Goal: Task Accomplishment & Management: Use online tool/utility

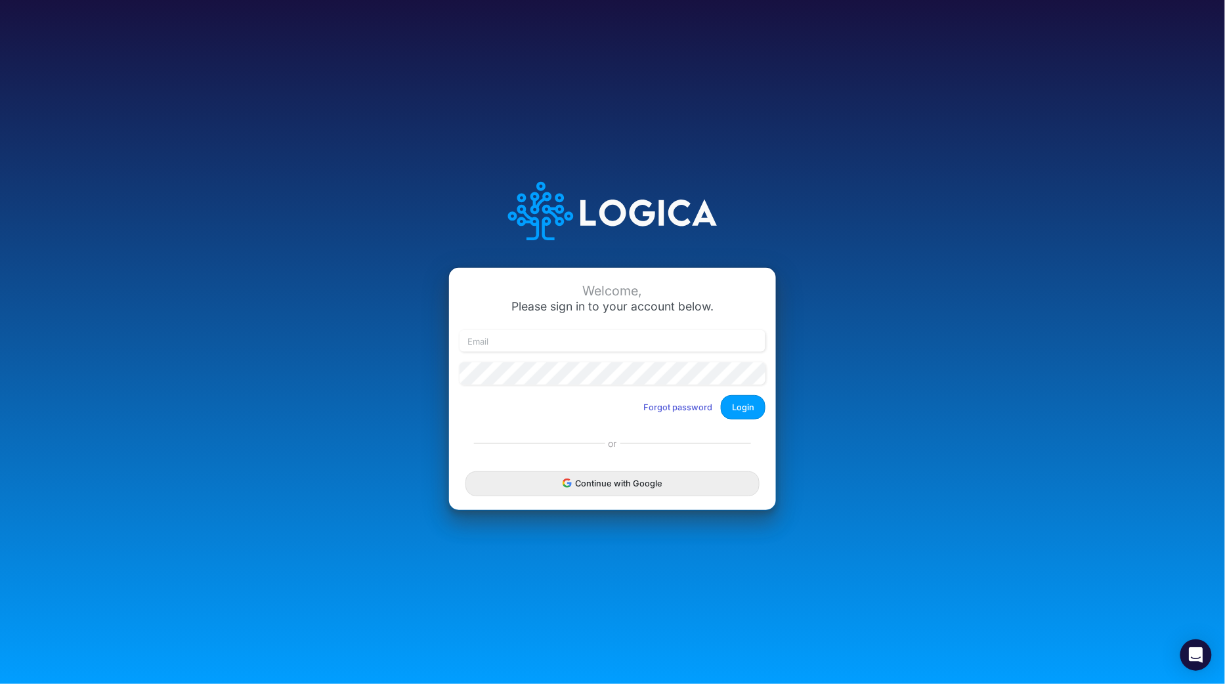
click at [595, 484] on button "Continue with Google" at bounding box center [612, 483] width 294 height 24
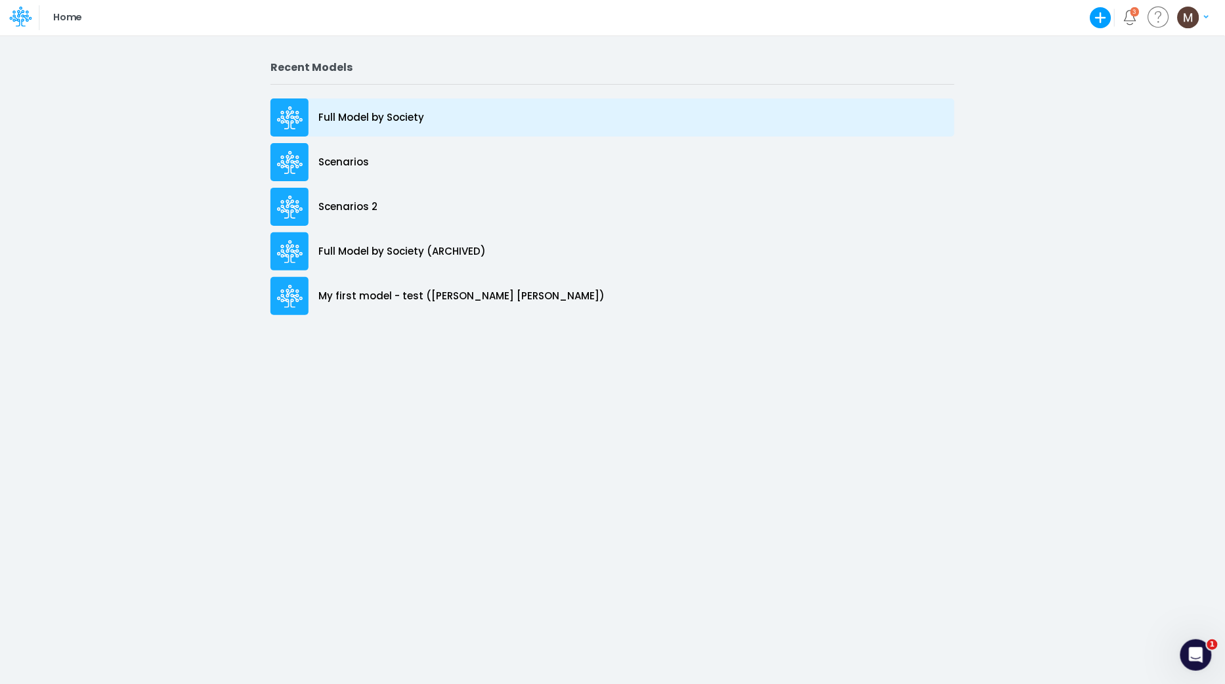
click at [364, 124] on p "Full Model by Society" at bounding box center [371, 117] width 106 height 15
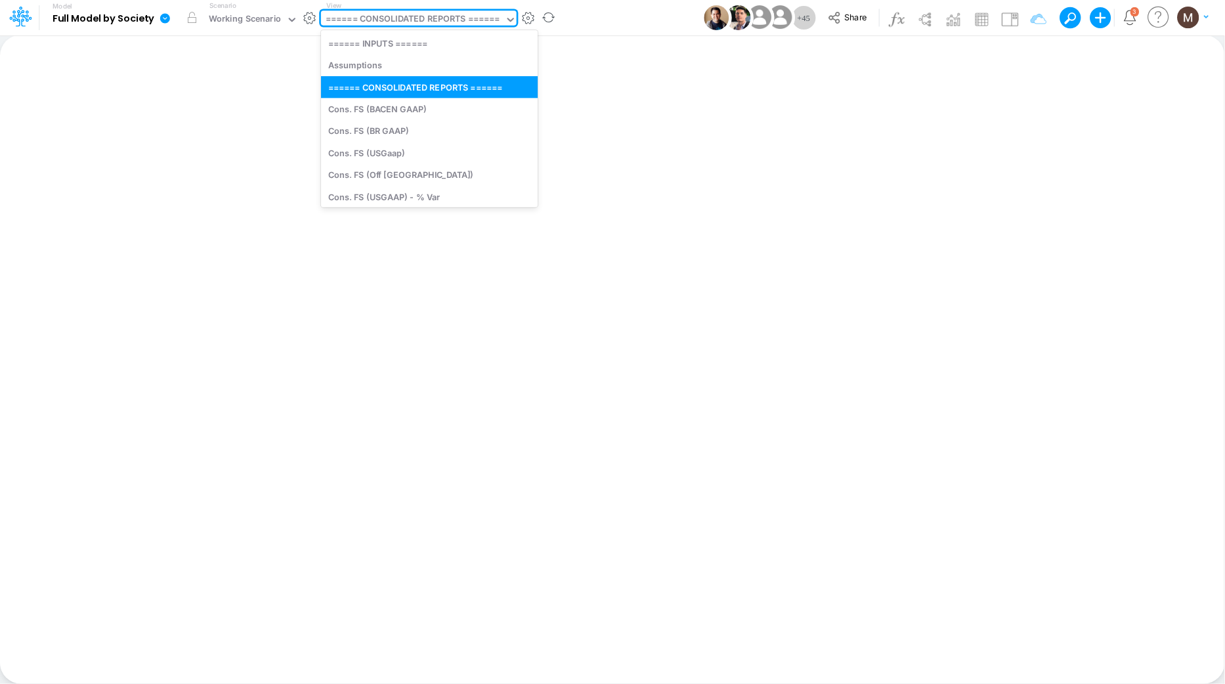
click at [386, 11] on div "====== CONSOLIDATED REPORTS ======" at bounding box center [413, 21] width 184 height 20
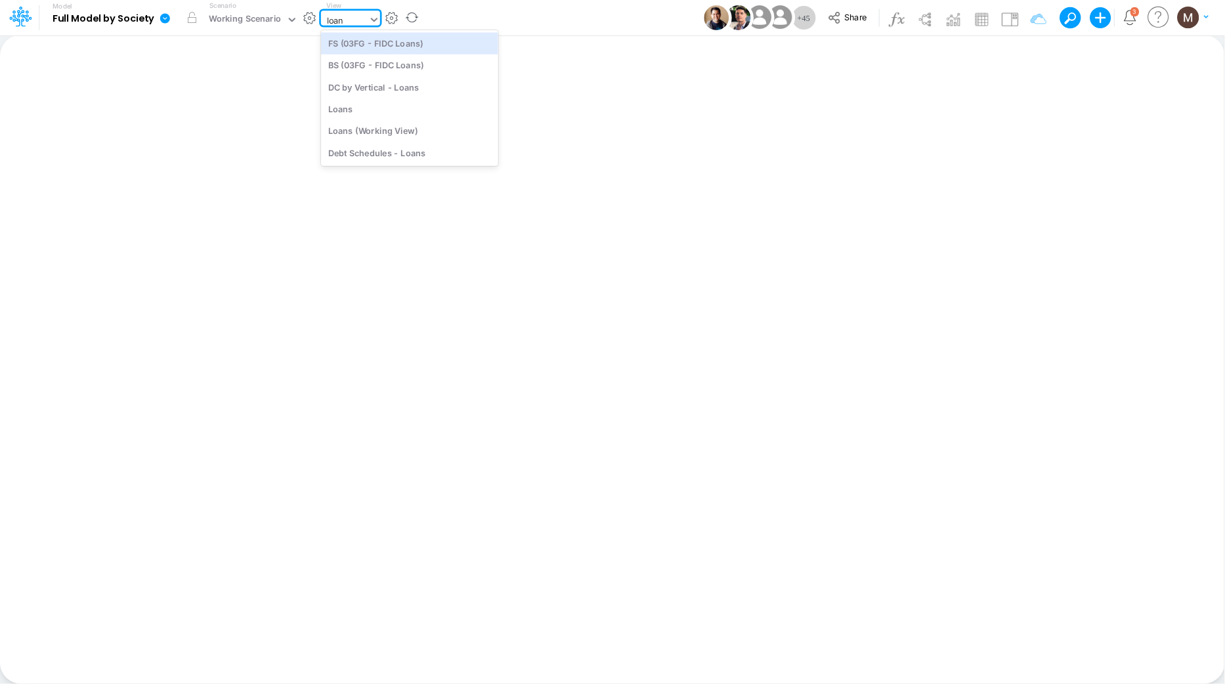
type input "loans"
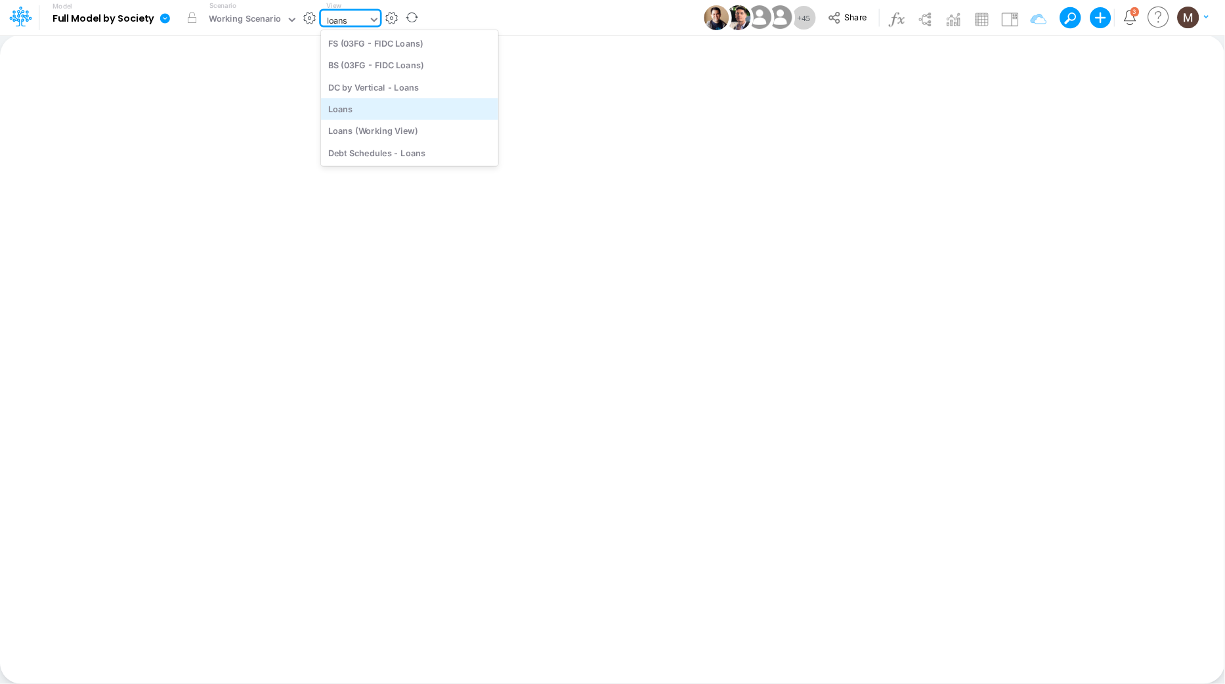
click at [385, 110] on div "Loans" at bounding box center [409, 109] width 177 height 22
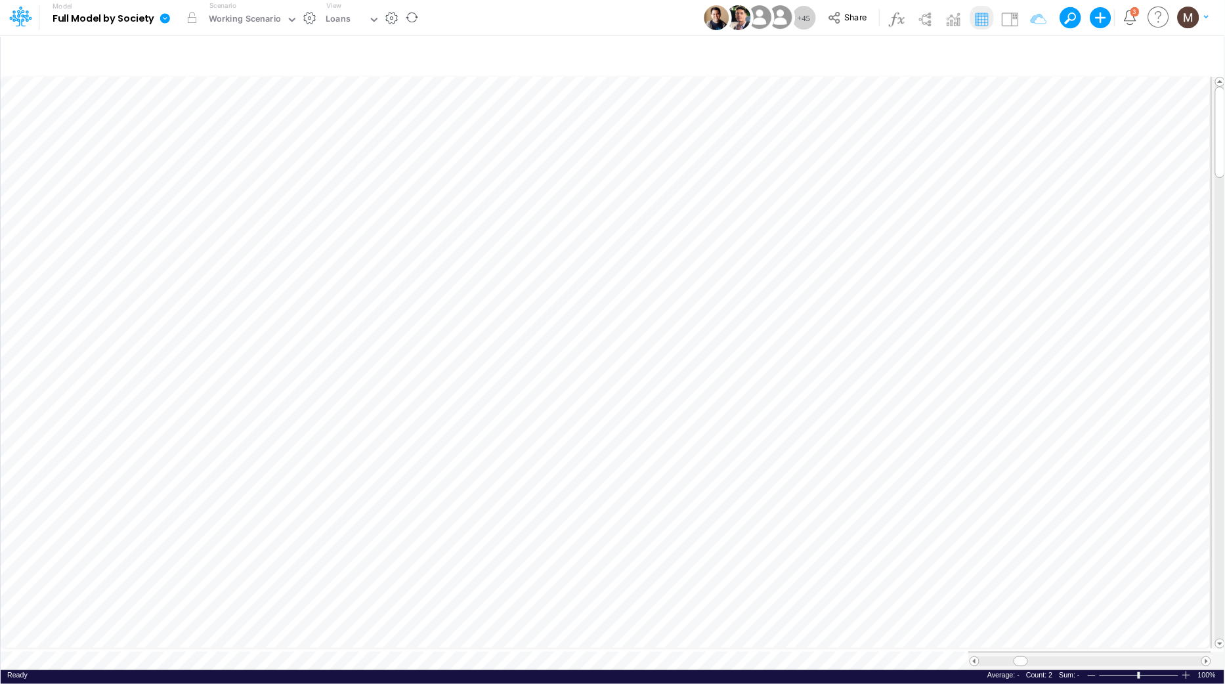
scroll to position [0, 1]
drag, startPoint x: 1019, startPoint y: 653, endPoint x: 1029, endPoint y: 654, distance: 9.9
click at [1029, 657] on span at bounding box center [1031, 661] width 9 height 9
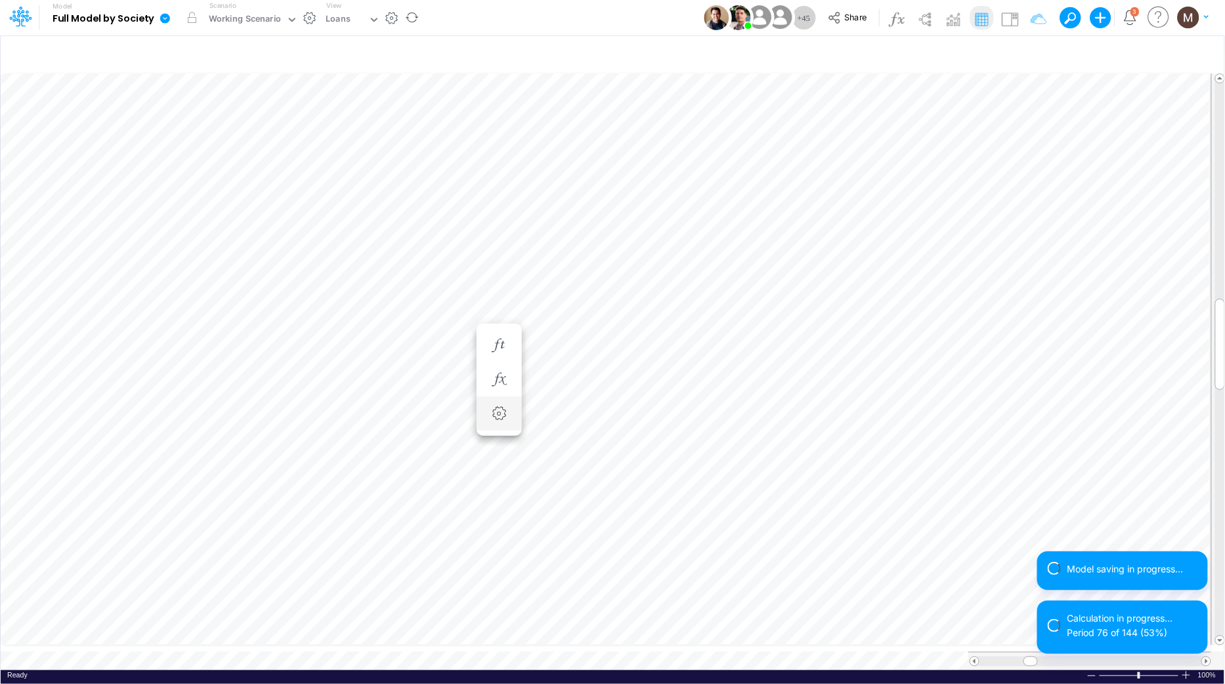
scroll to position [0, 1]
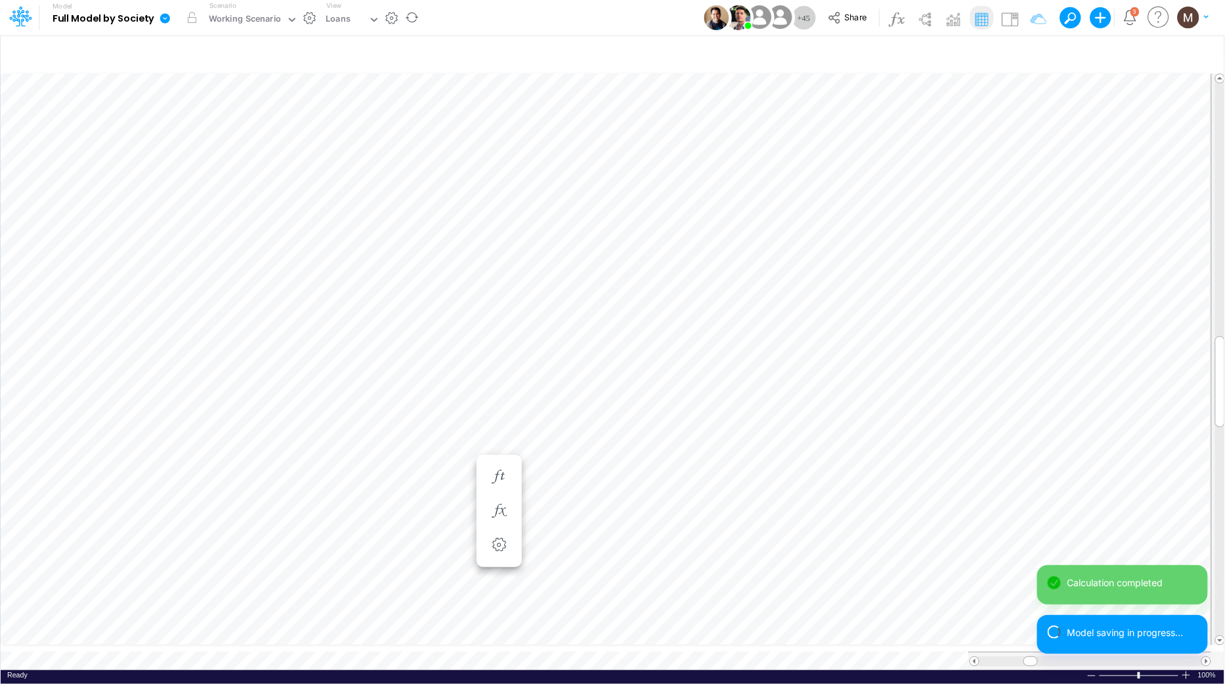
scroll to position [0, 1]
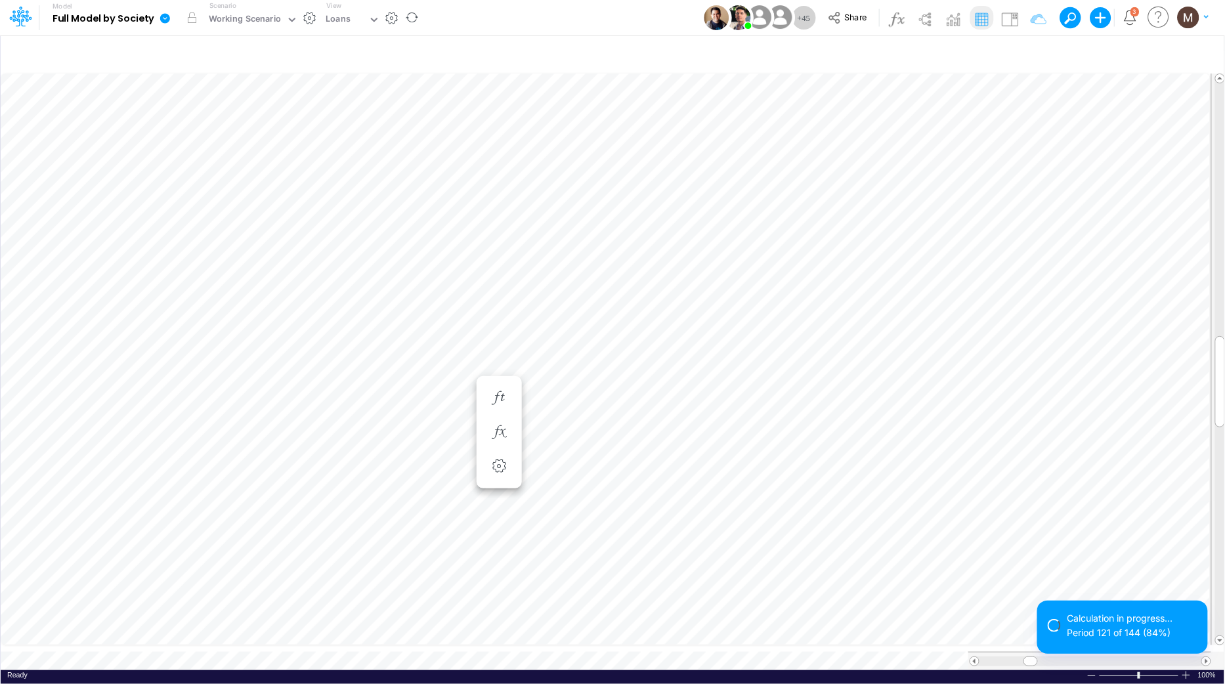
scroll to position [0, 1]
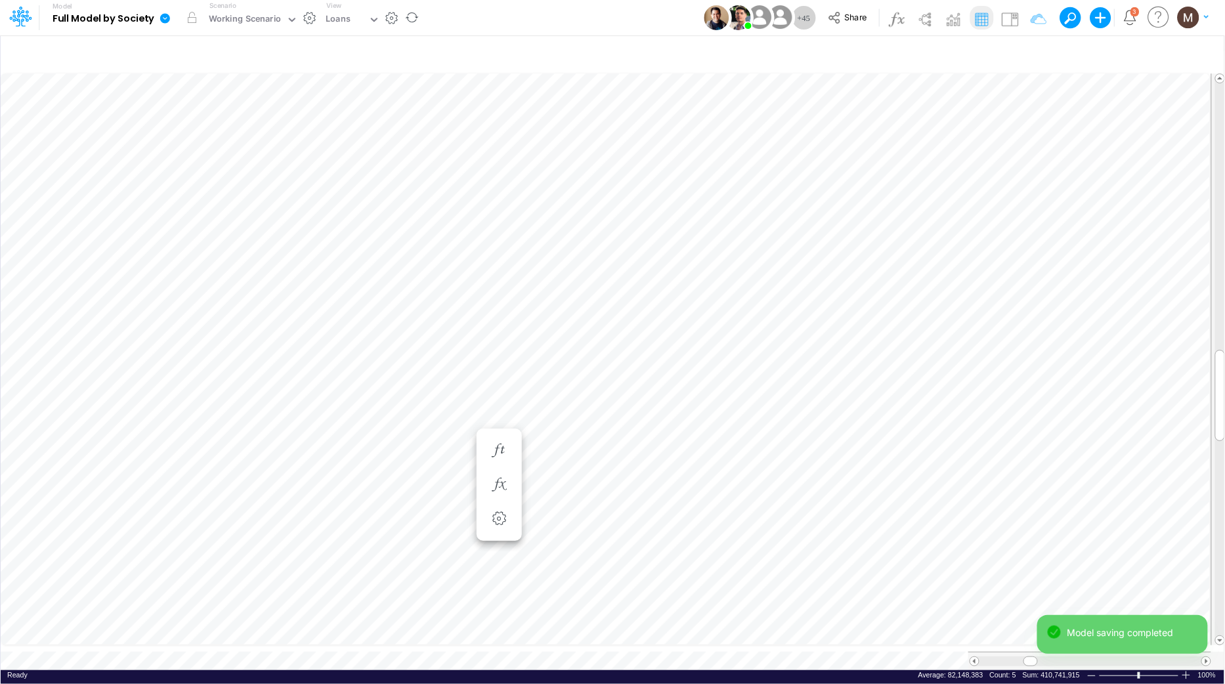
scroll to position [0, 1]
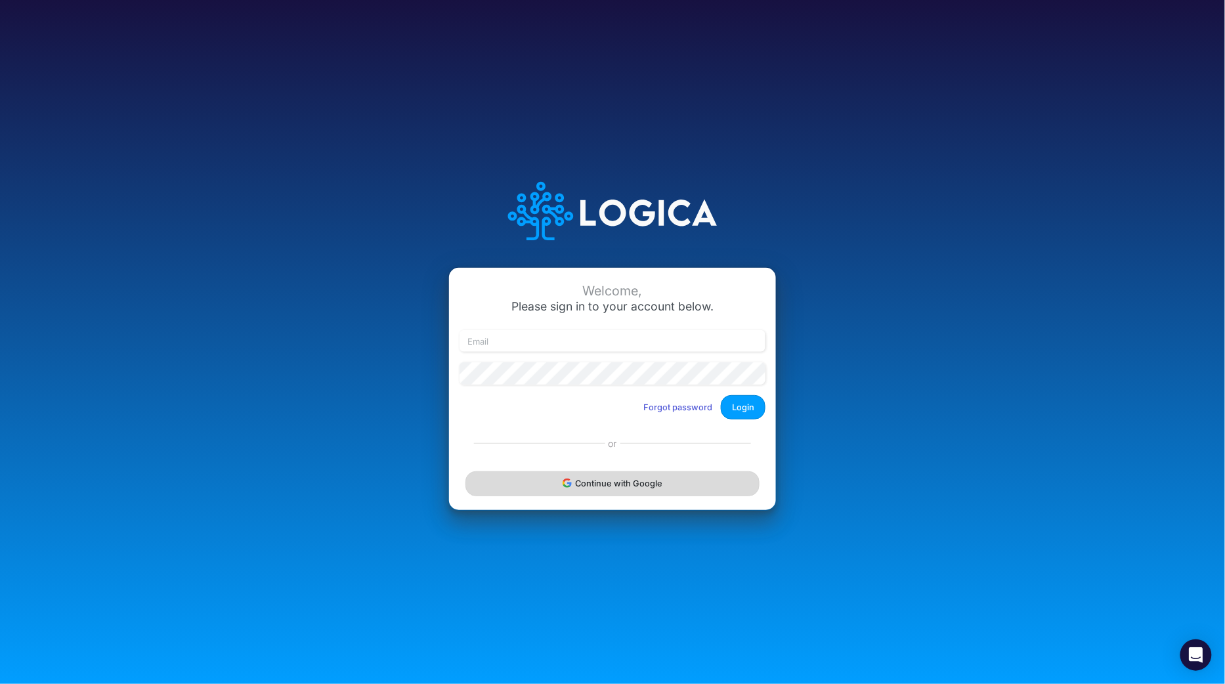
click at [608, 478] on button "Continue with Google" at bounding box center [612, 483] width 294 height 24
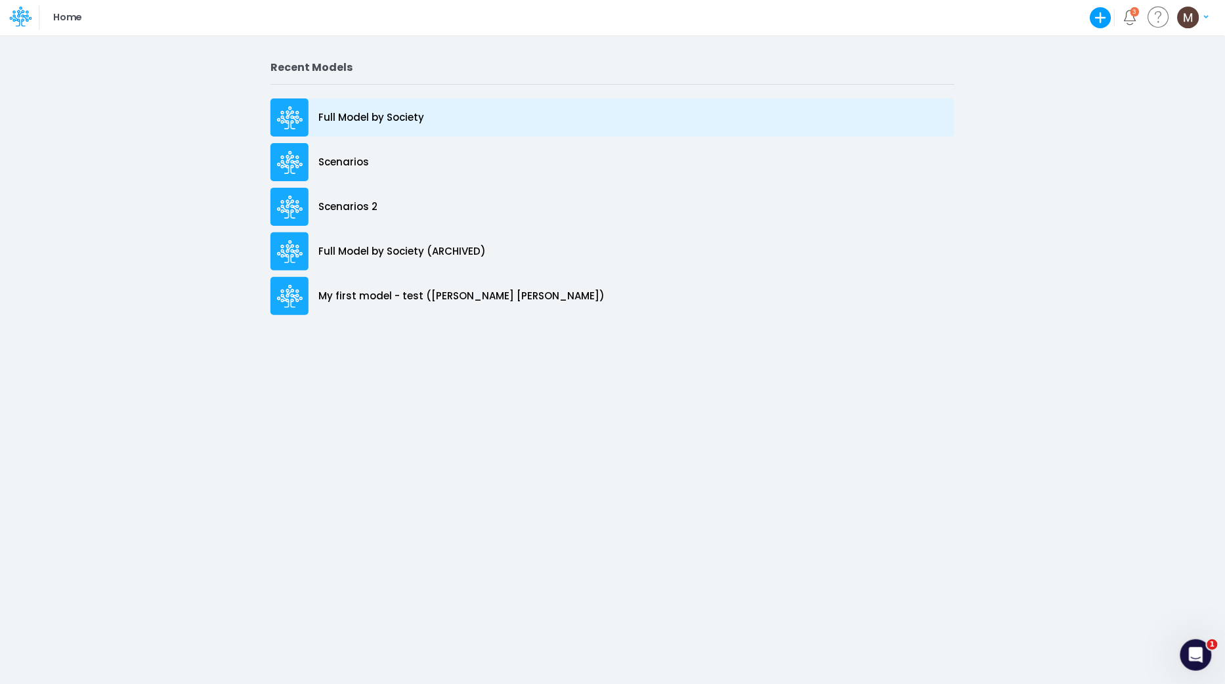
click at [360, 108] on div "Full Model by Society" at bounding box center [612, 117] width 684 height 38
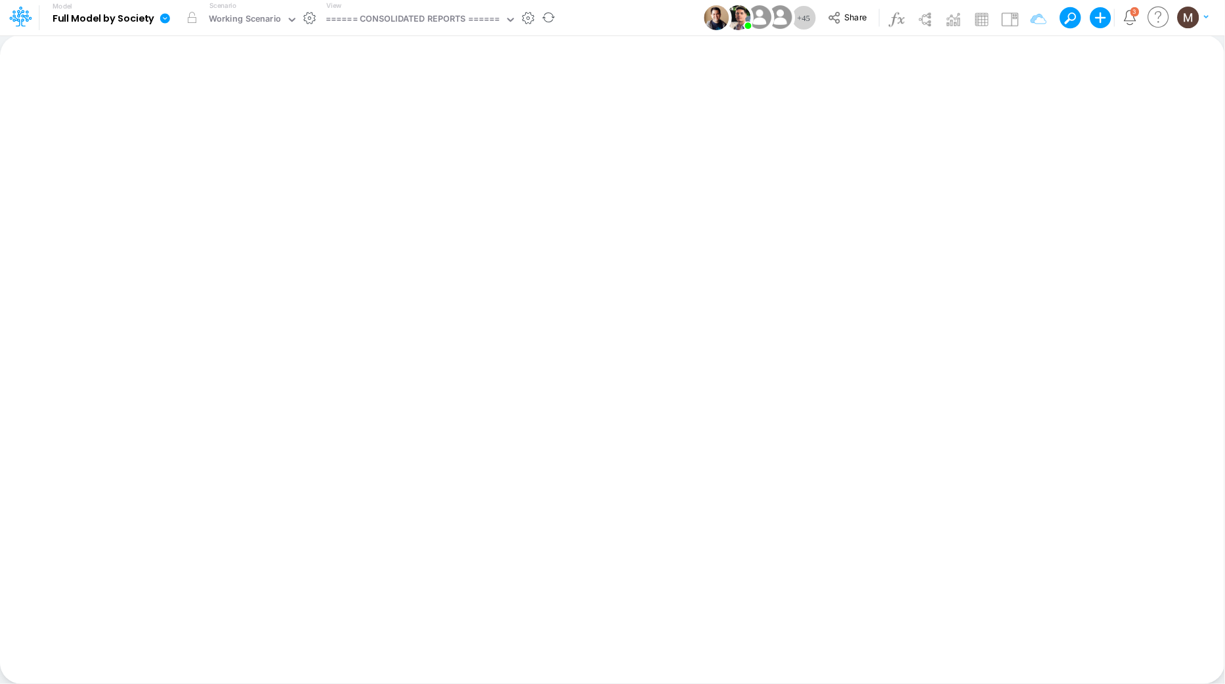
click at [445, 7] on div "View ====== CONSOLIDATED REPORTS ======" at bounding box center [419, 18] width 196 height 34
click at [449, 12] on div "====== CONSOLIDATED REPORTS ======" at bounding box center [413, 19] width 175 height 15
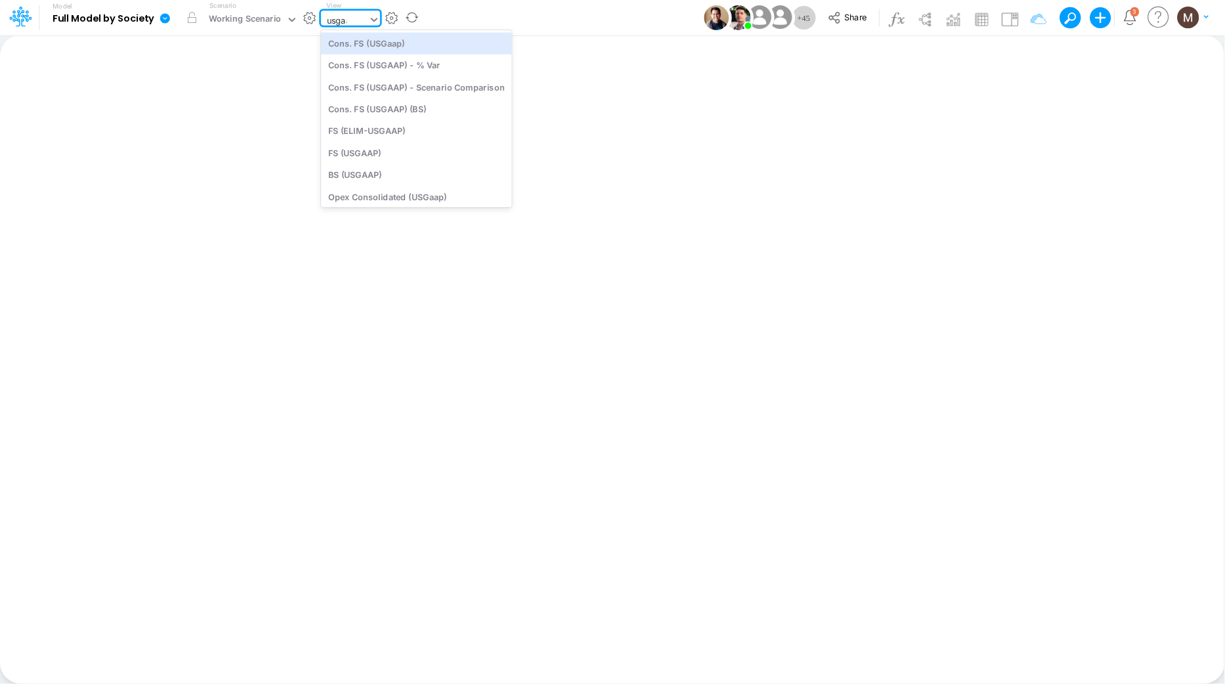
type input "usgaap"
click at [446, 38] on div "Cons. FS (USGaap)" at bounding box center [416, 43] width 191 height 22
type input "Consolidated FS - USGAAP"
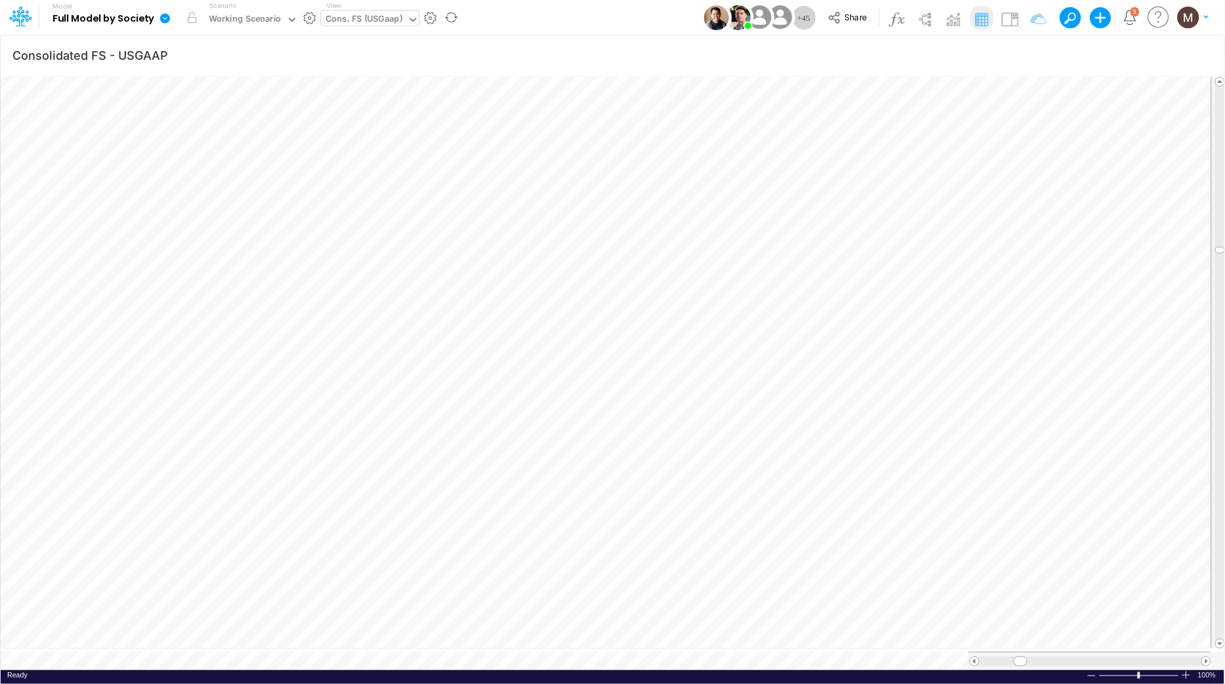
click at [364, 22] on div "Cons. FS (USGaap)" at bounding box center [364, 19] width 77 height 15
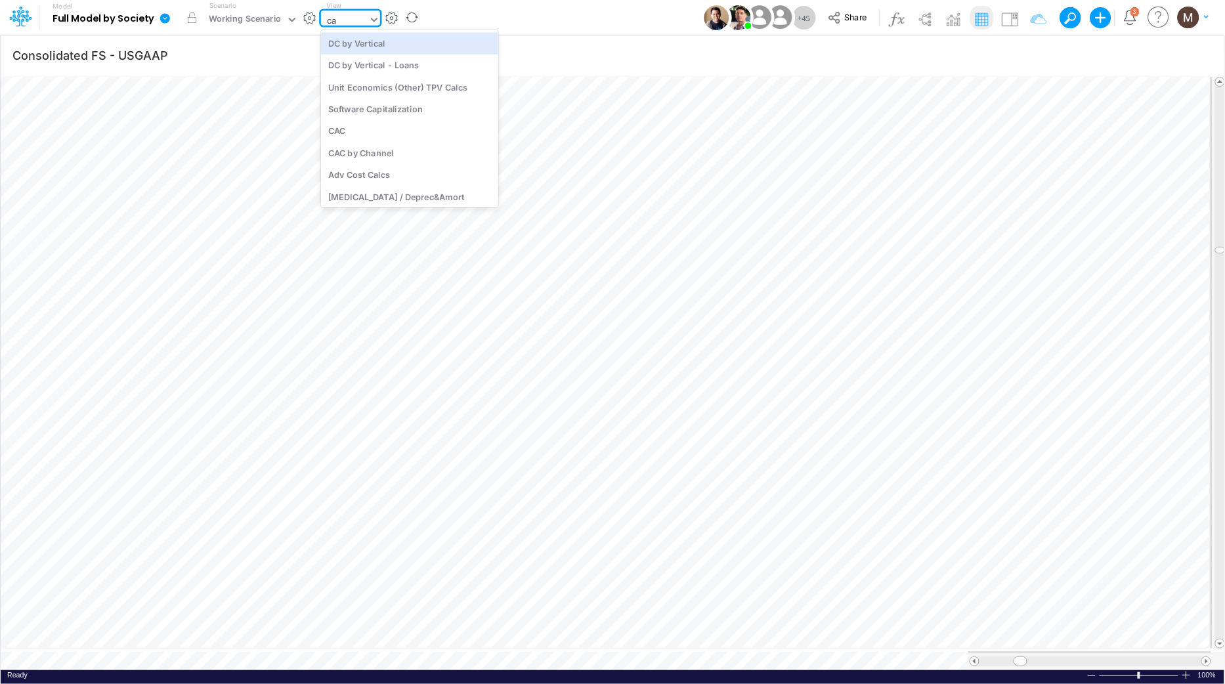
type input "cac"
click at [367, 41] on div "CAC" at bounding box center [409, 43] width 177 height 22
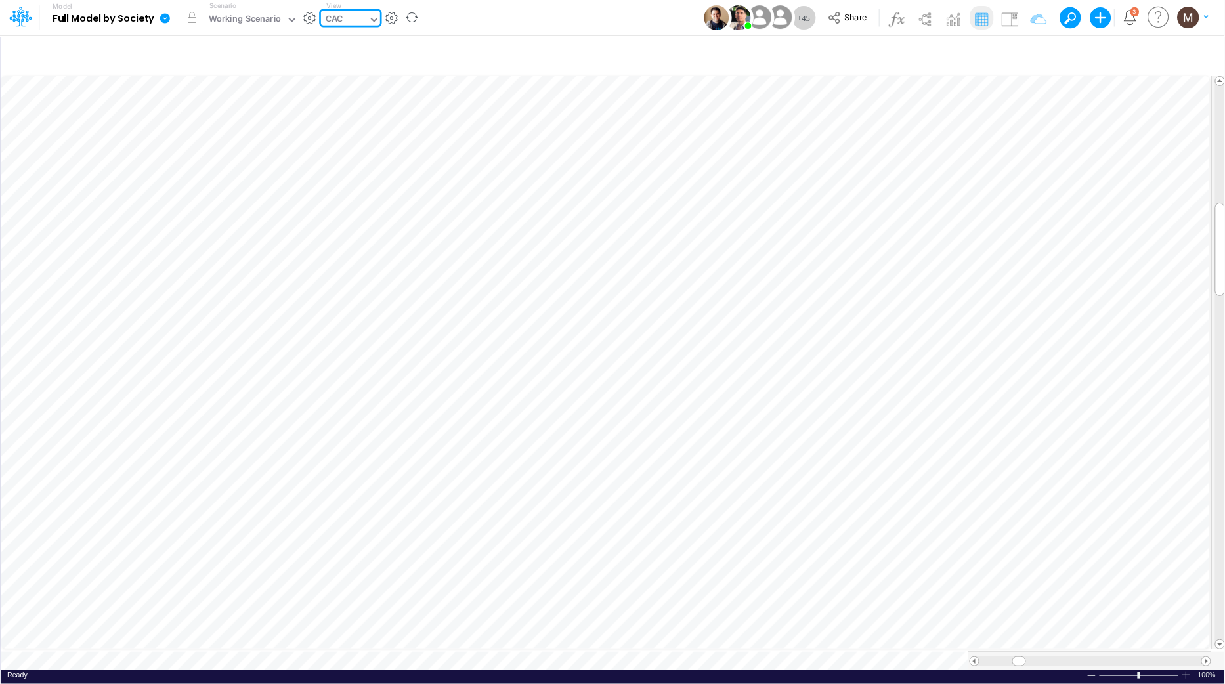
type input "Consolidated FS - USGAAP"
click at [899, 401] on icon "button" at bounding box center [902, 398] width 20 height 14
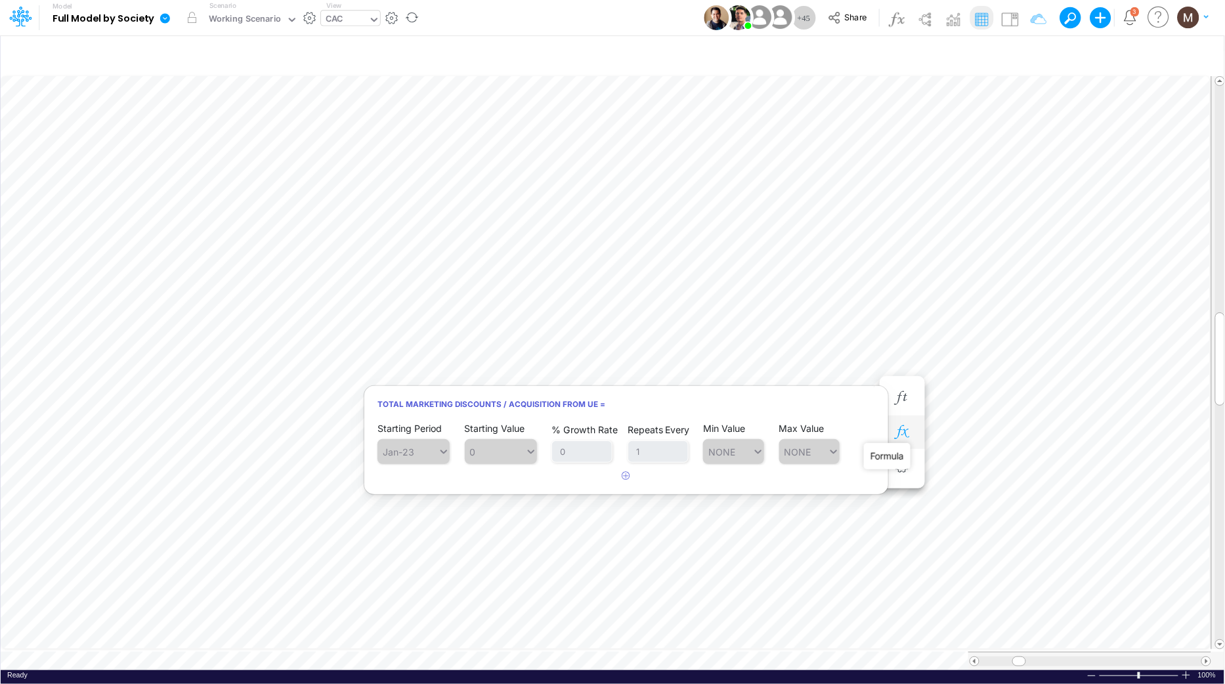
click at [899, 433] on icon "button" at bounding box center [902, 432] width 20 height 14
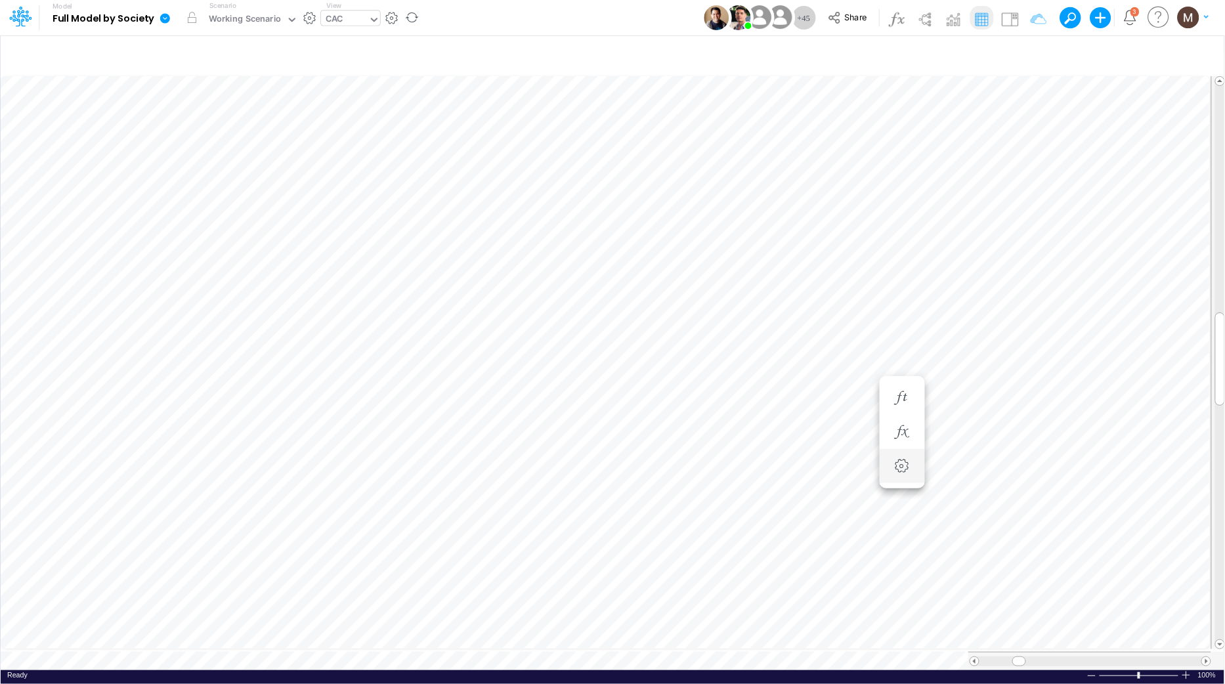
scroll to position [0, 1]
type input "Consolidated FS - USGAAP"
click at [917, 390] on icon "button" at bounding box center [913, 385] width 20 height 14
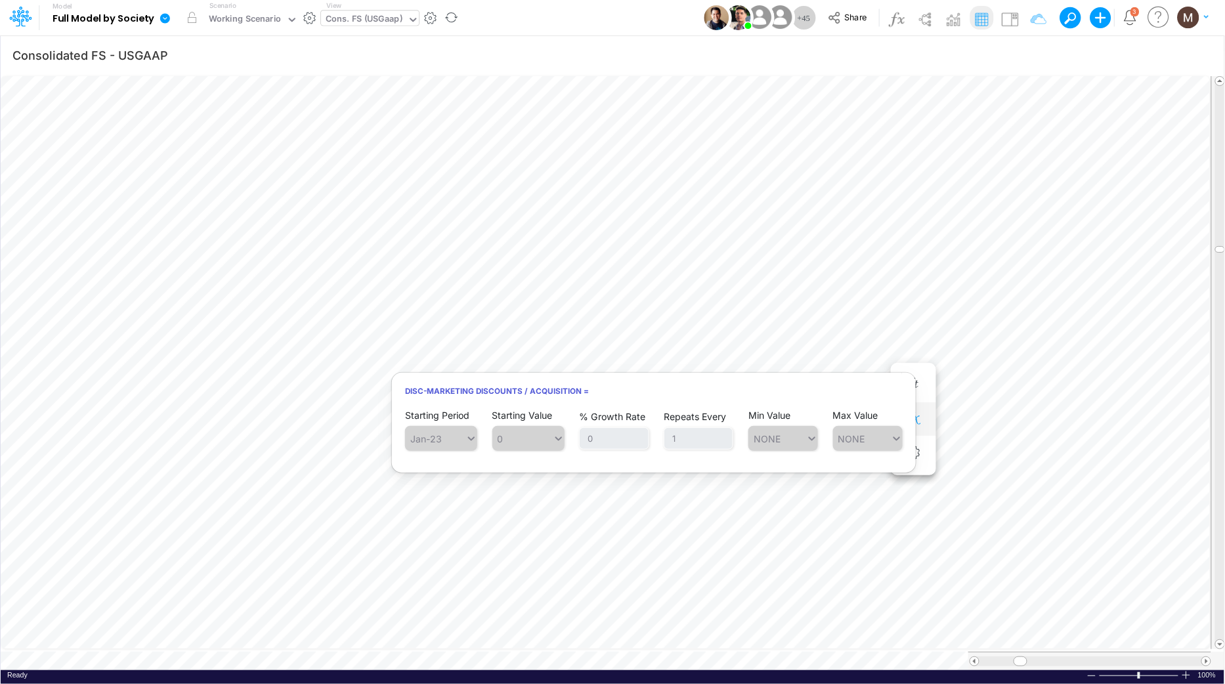
click at [916, 416] on icon "button" at bounding box center [913, 419] width 20 height 14
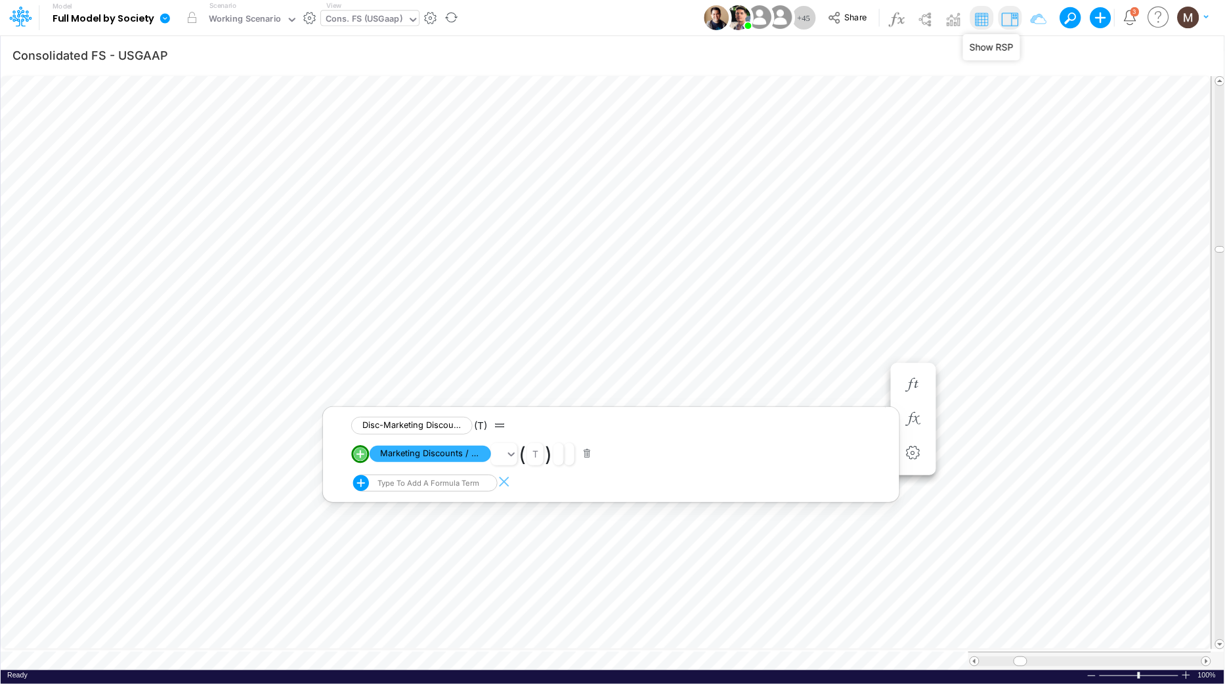
click at [1005, 20] on img at bounding box center [1009, 19] width 21 height 21
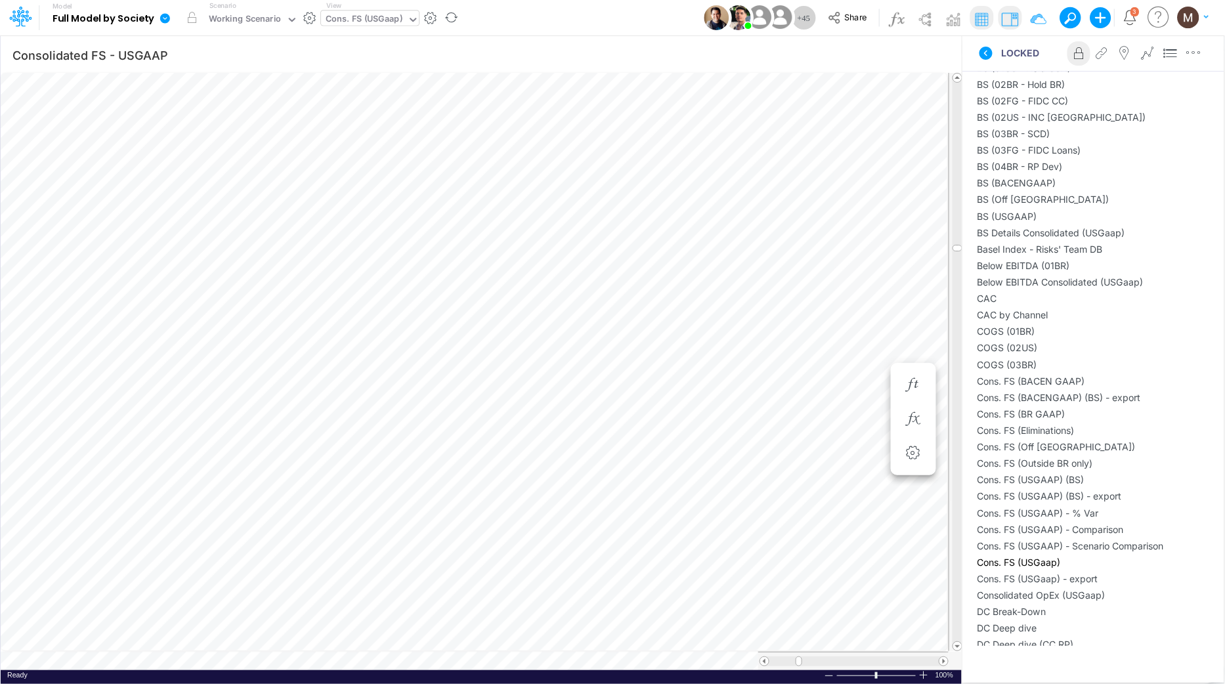
scroll to position [843, 0]
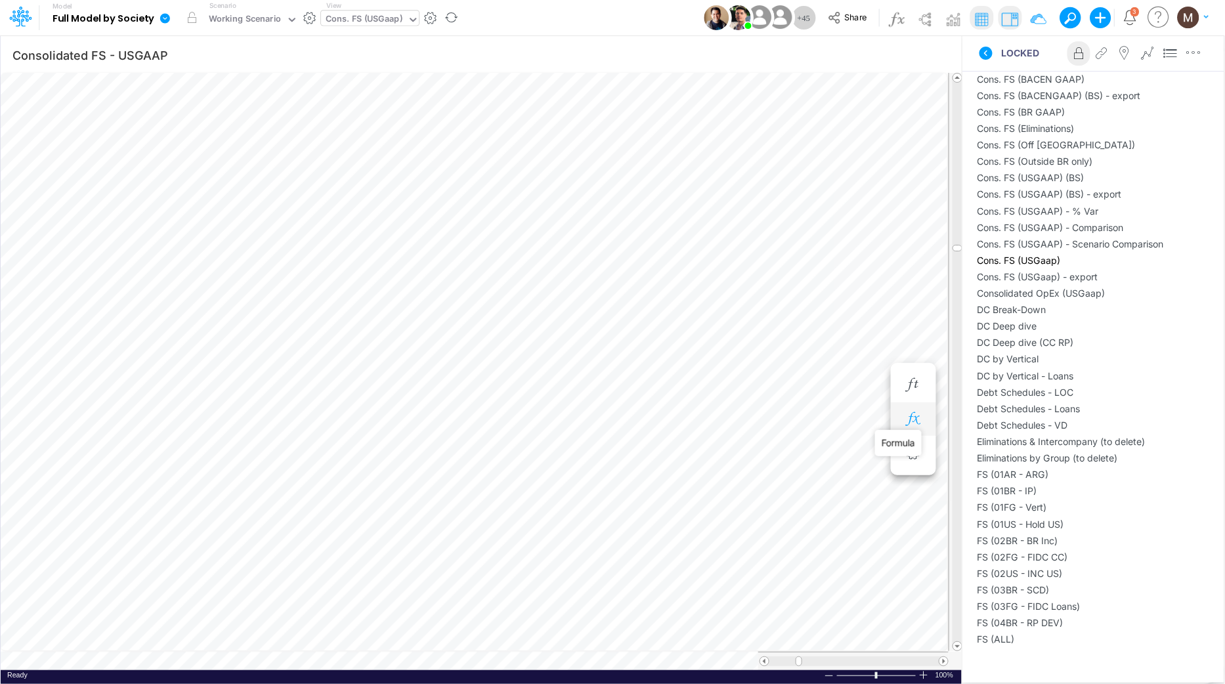
click at [914, 419] on icon "button" at bounding box center [913, 419] width 20 height 14
click at [423, 450] on span "Marketing Discounts / Acquisition" at bounding box center [430, 454] width 121 height 16
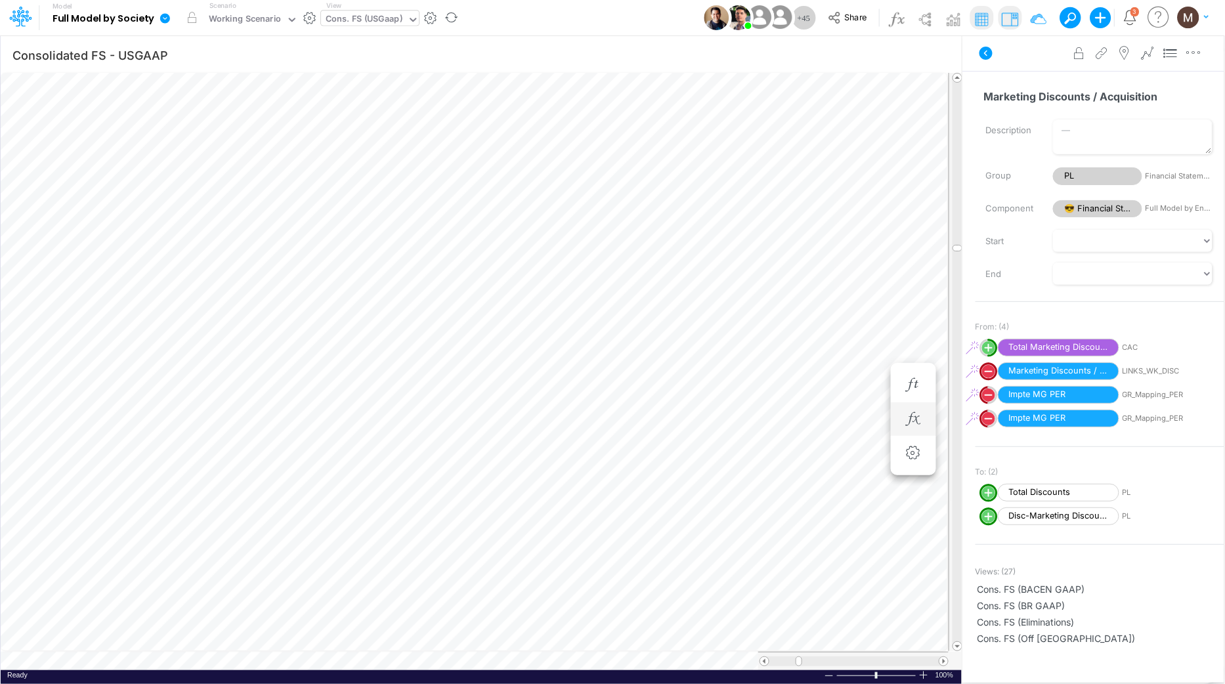
scroll to position [0, 1]
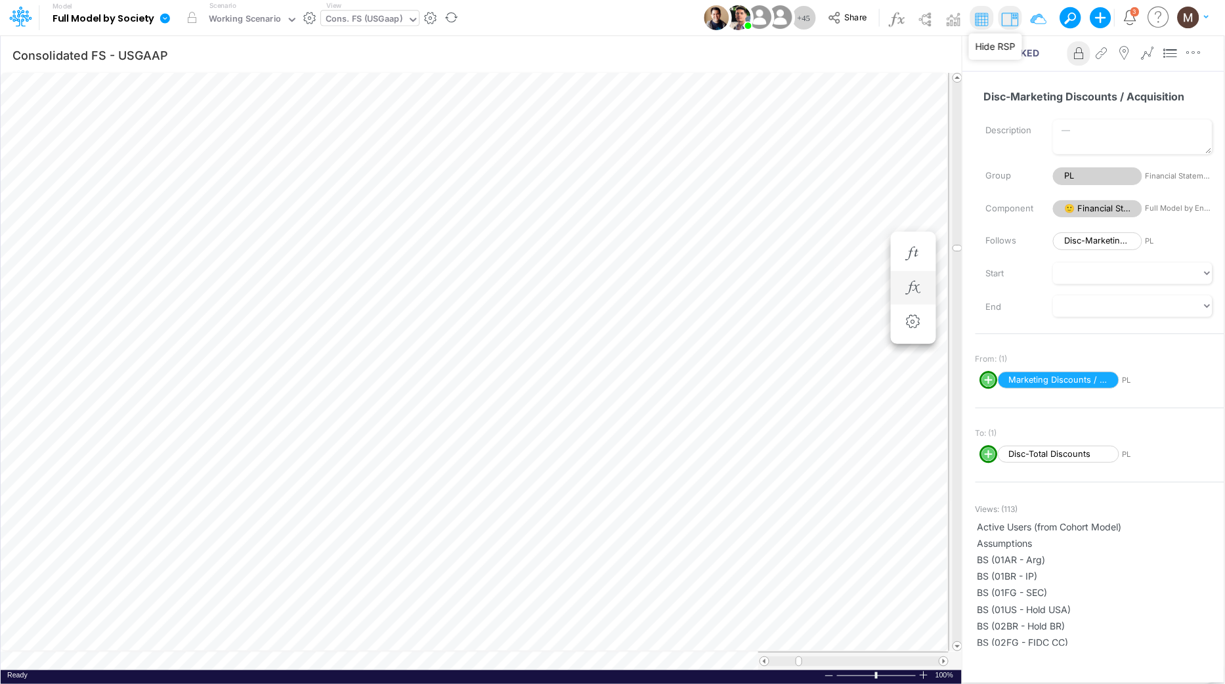
click at [1011, 15] on img at bounding box center [1009, 19] width 21 height 21
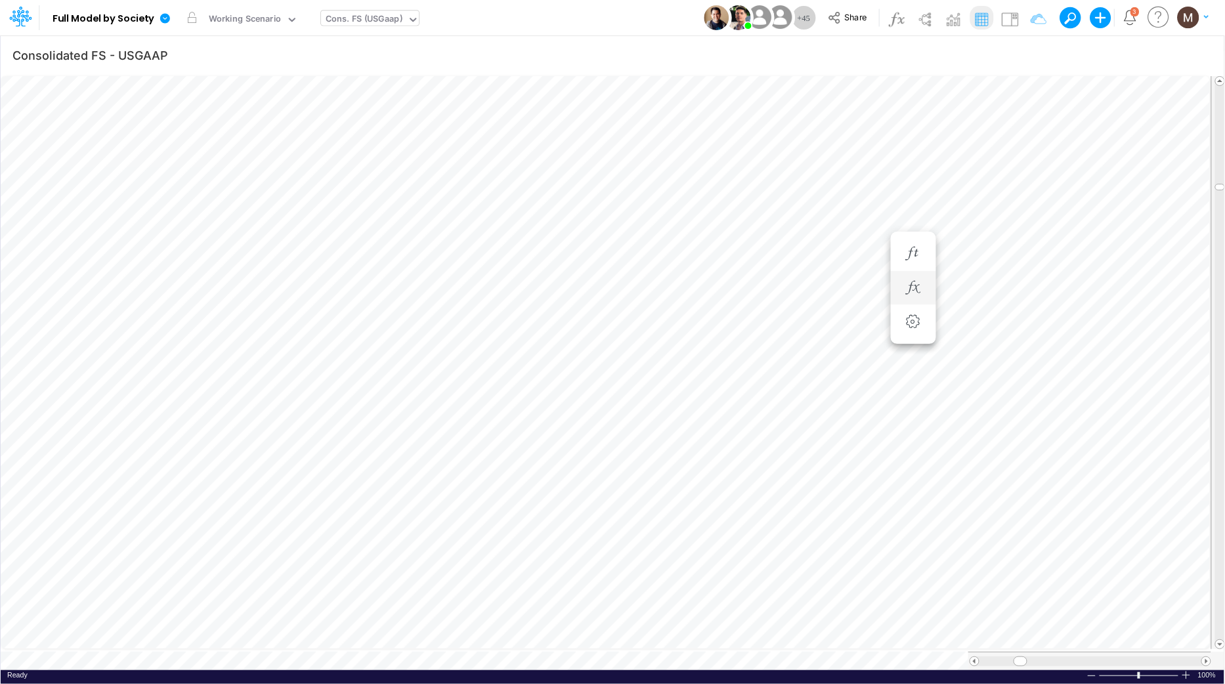
scroll to position [0, 1]
type input "Consolidated FS - USGAAP"
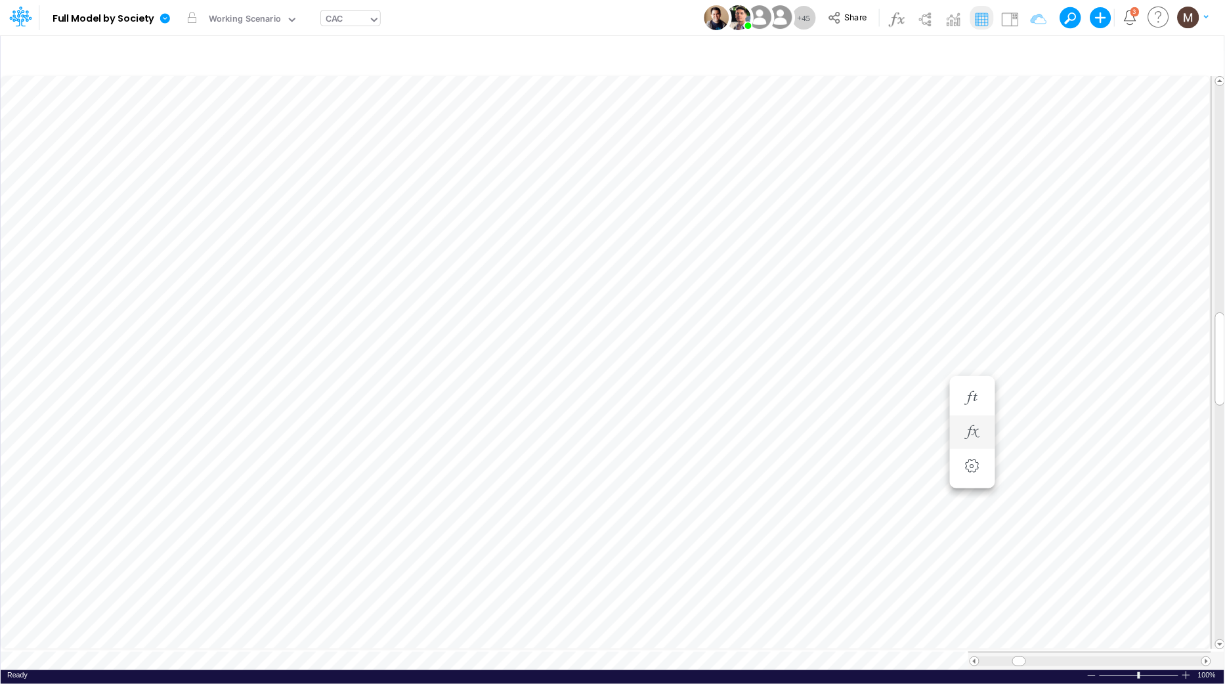
click at [342, 11] on div "CAC" at bounding box center [344, 21] width 47 height 20
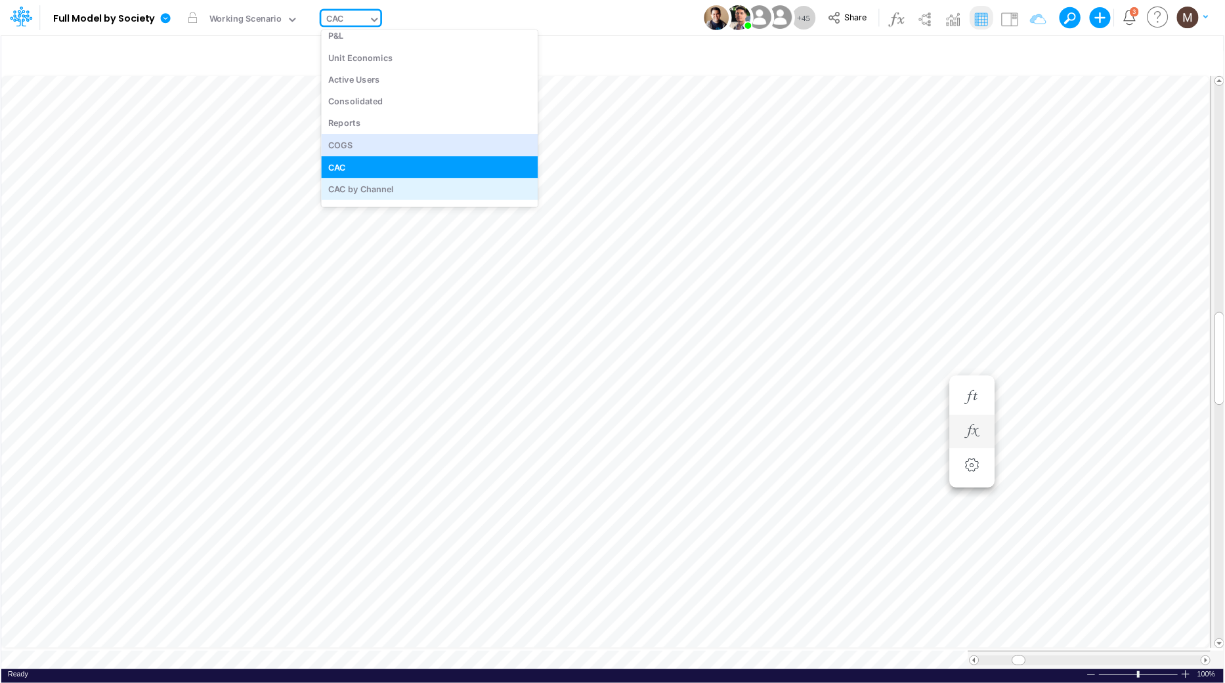
scroll to position [3151, 0]
click at [390, 182] on div "CAC by Channel" at bounding box center [429, 189] width 217 height 22
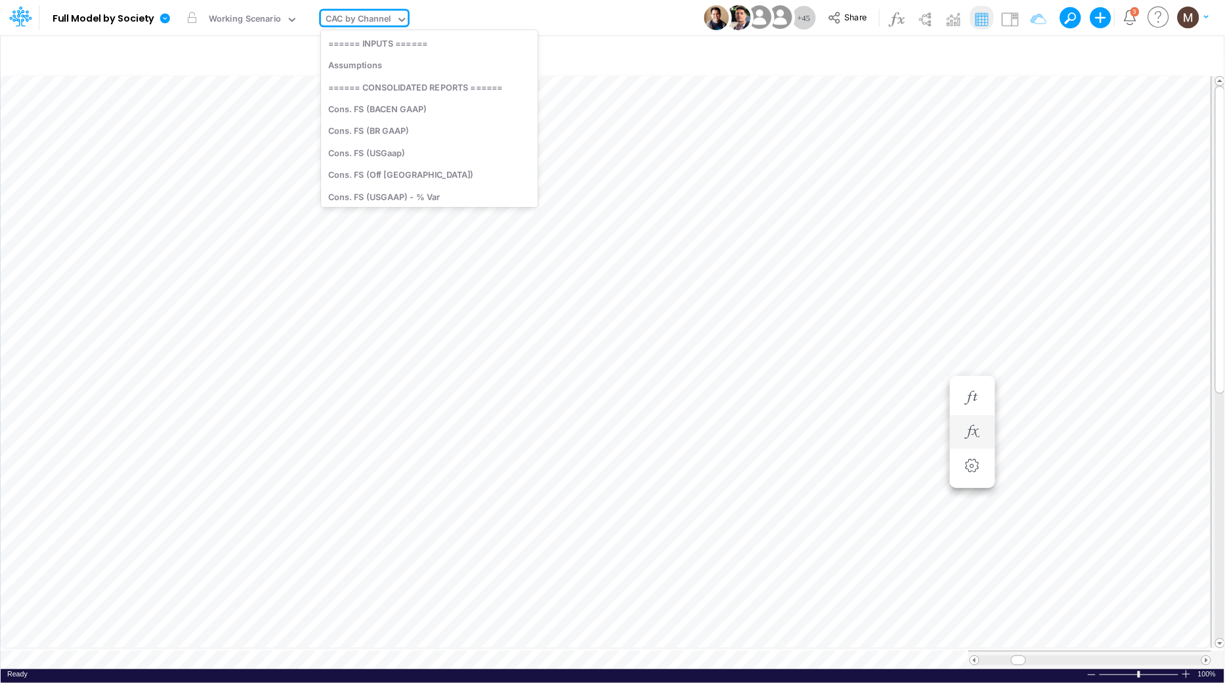
click at [405, 20] on icon at bounding box center [402, 20] width 12 height 12
type input "dc"
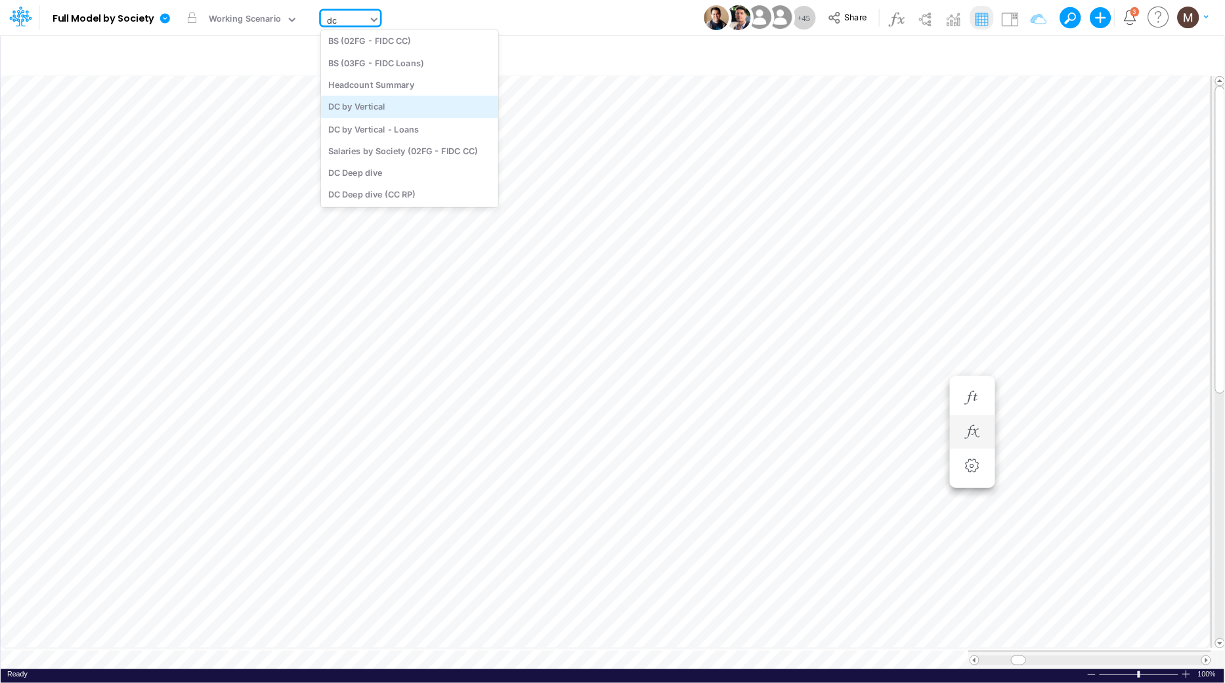
click at [412, 98] on div "DC by Vertical" at bounding box center [409, 107] width 177 height 22
type input "DC by Vertical"
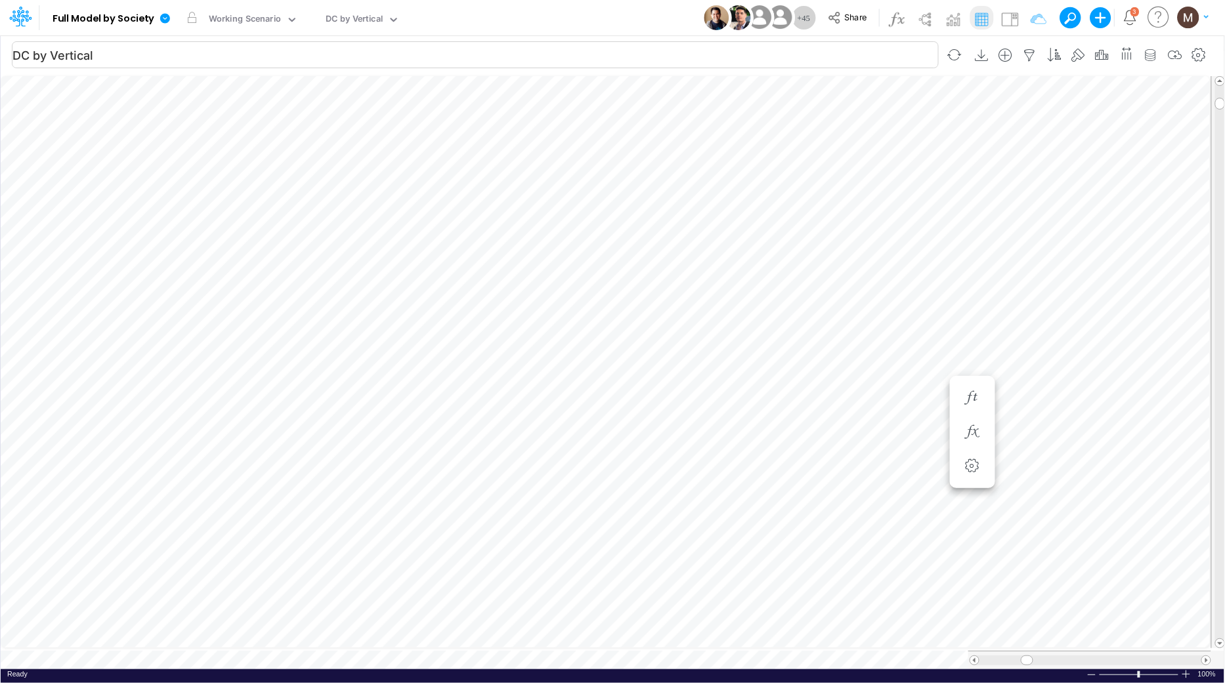
scroll to position [0, 1]
click at [1029, 53] on icon "button" at bounding box center [1030, 56] width 20 height 14
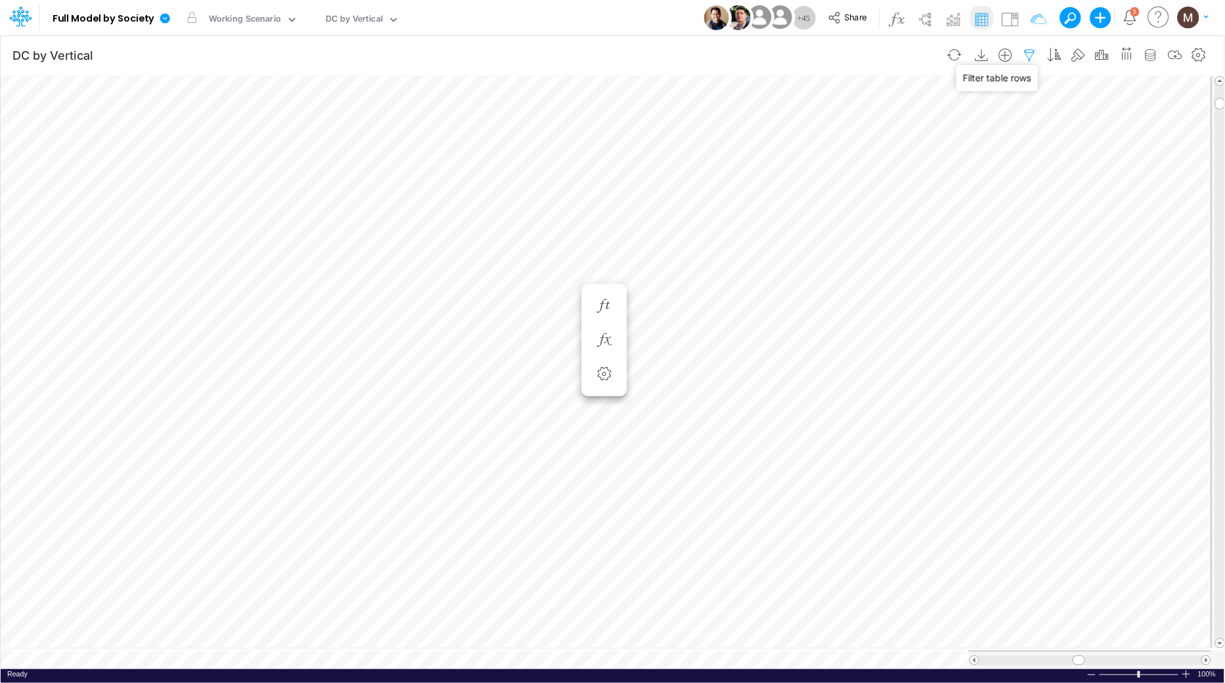
select select "tableSearchOR"
select select "contains"
click at [1013, 180] on button "button" at bounding box center [1014, 181] width 26 height 18
click at [647, 110] on button "Apply" at bounding box center [653, 111] width 35 height 19
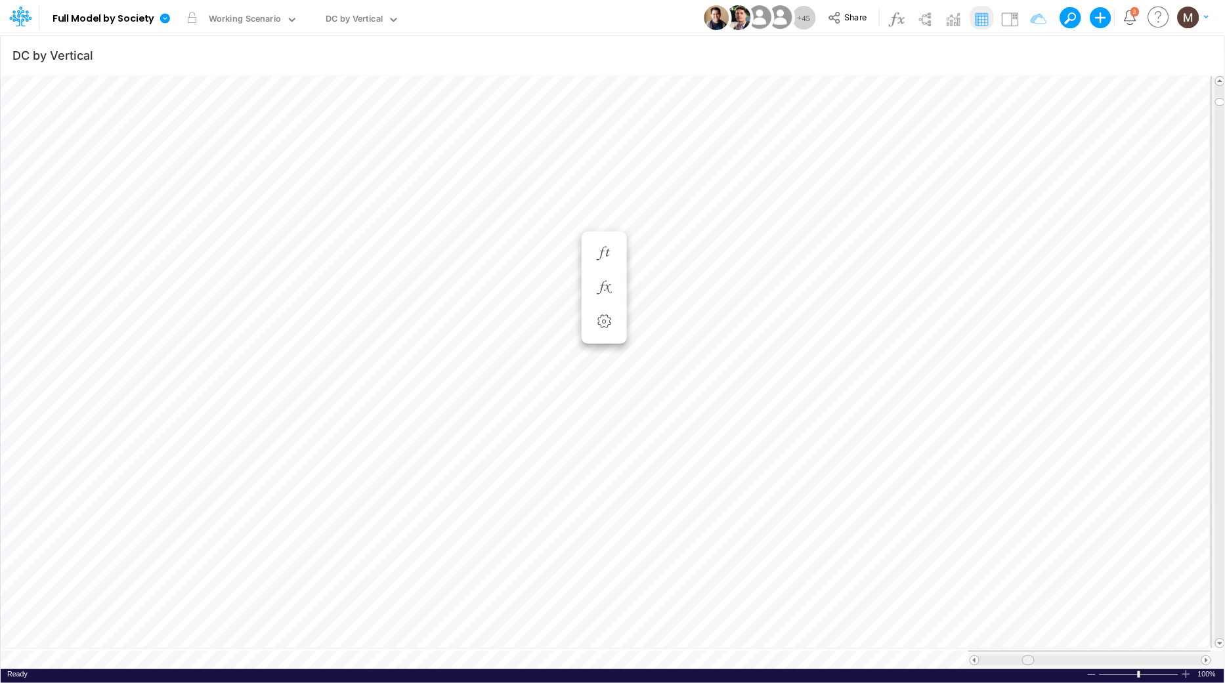
drag, startPoint x: 1077, startPoint y: 658, endPoint x: 1026, endPoint y: 659, distance: 51.2
click at [1026, 659] on div at bounding box center [1089, 660] width 243 height 18
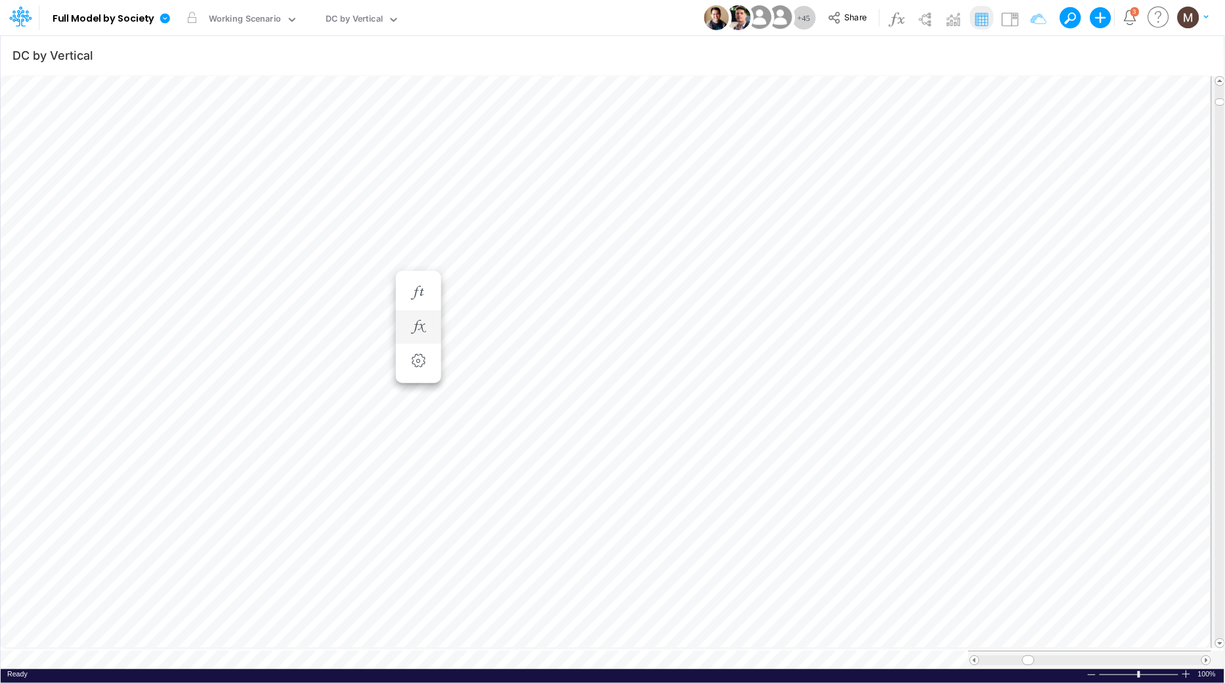
scroll to position [0, 1]
type input "Consolidated FS - USGAAP"
click at [1207, 656] on span at bounding box center [1206, 660] width 9 height 9
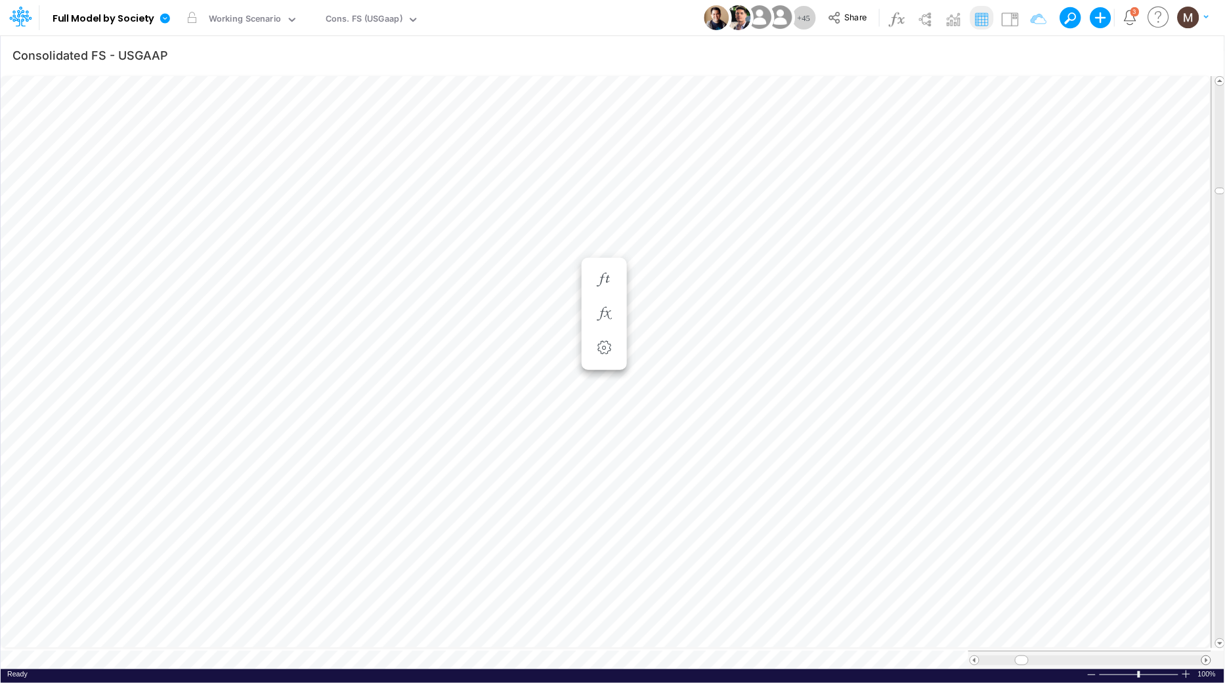
click at [1207, 656] on span at bounding box center [1206, 660] width 9 height 9
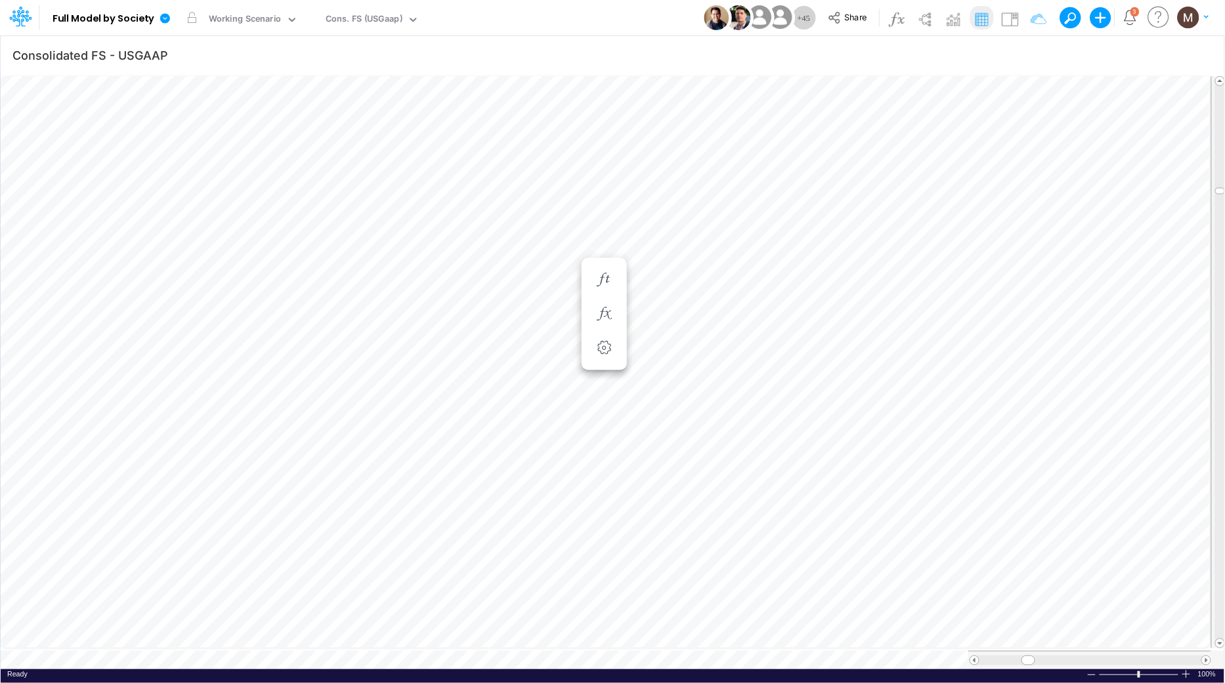
scroll to position [0, 1]
click at [975, 656] on span at bounding box center [974, 660] width 9 height 9
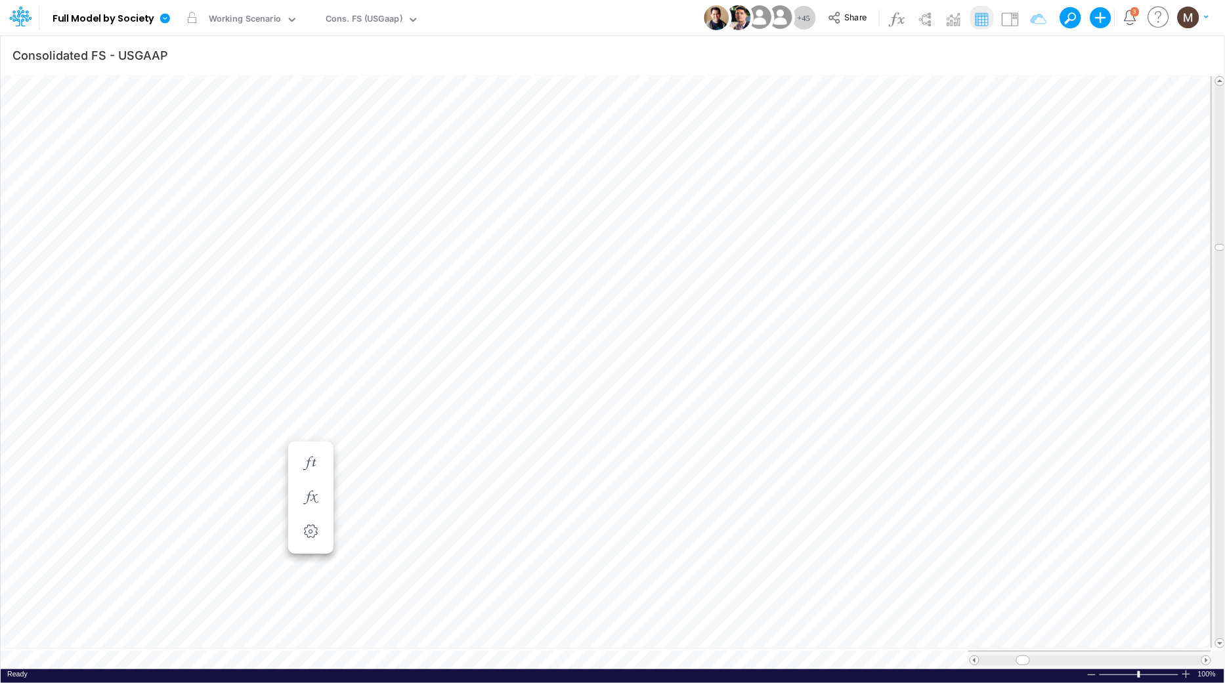
scroll to position [0, 1]
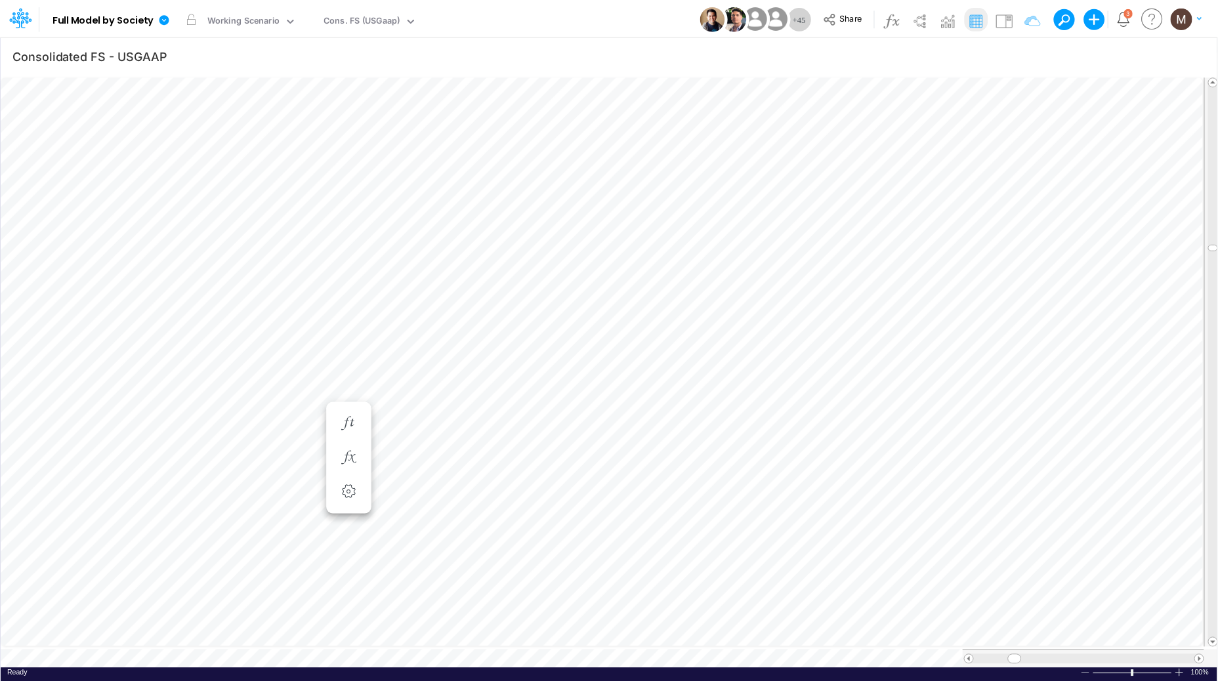
scroll to position [0, 1]
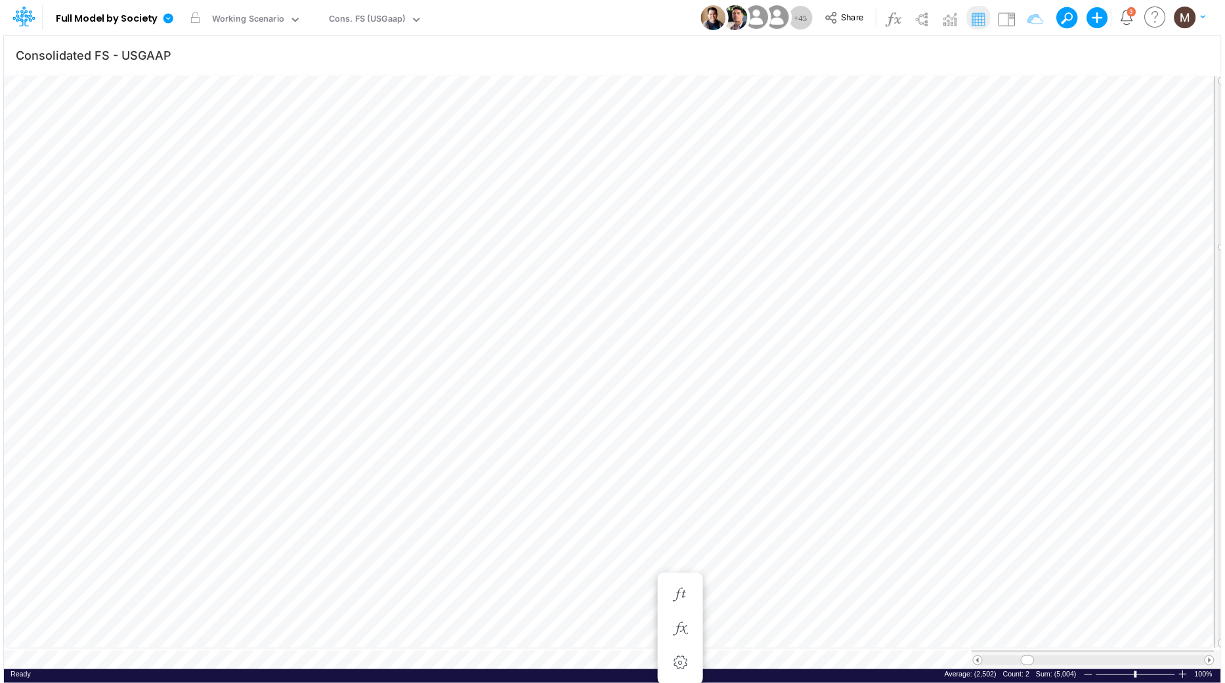
scroll to position [0, 1]
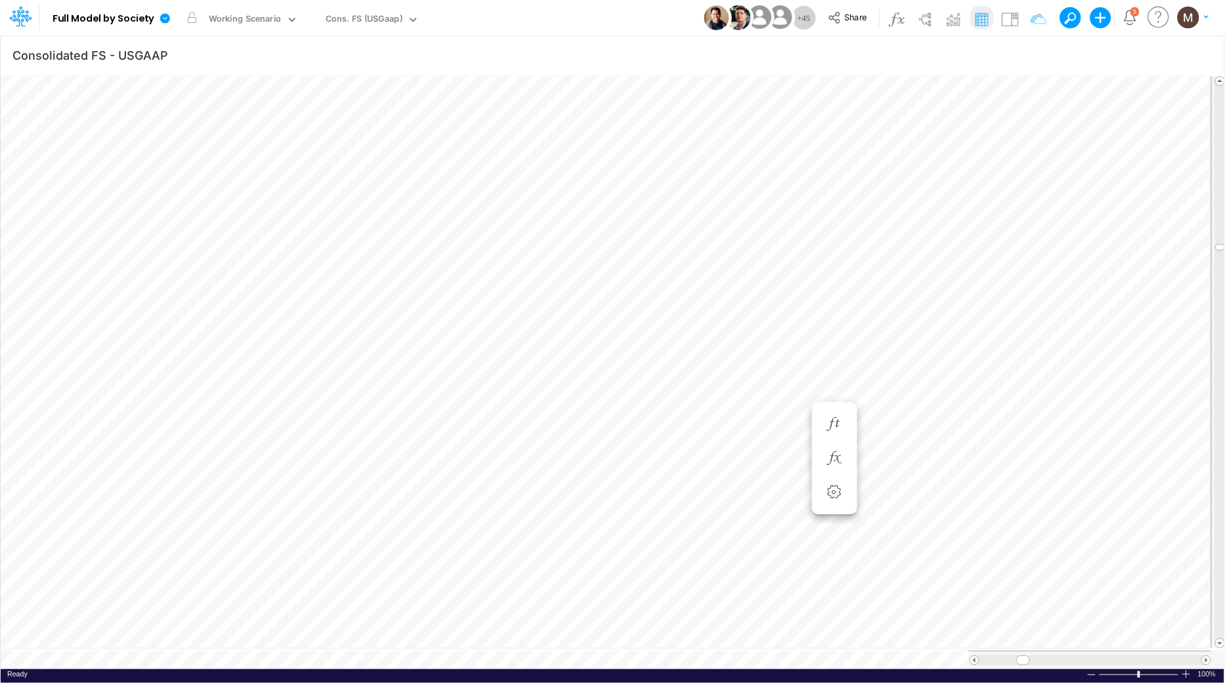
scroll to position [0, 1]
click at [832, 428] on icon "button" at bounding box center [834, 432] width 20 height 14
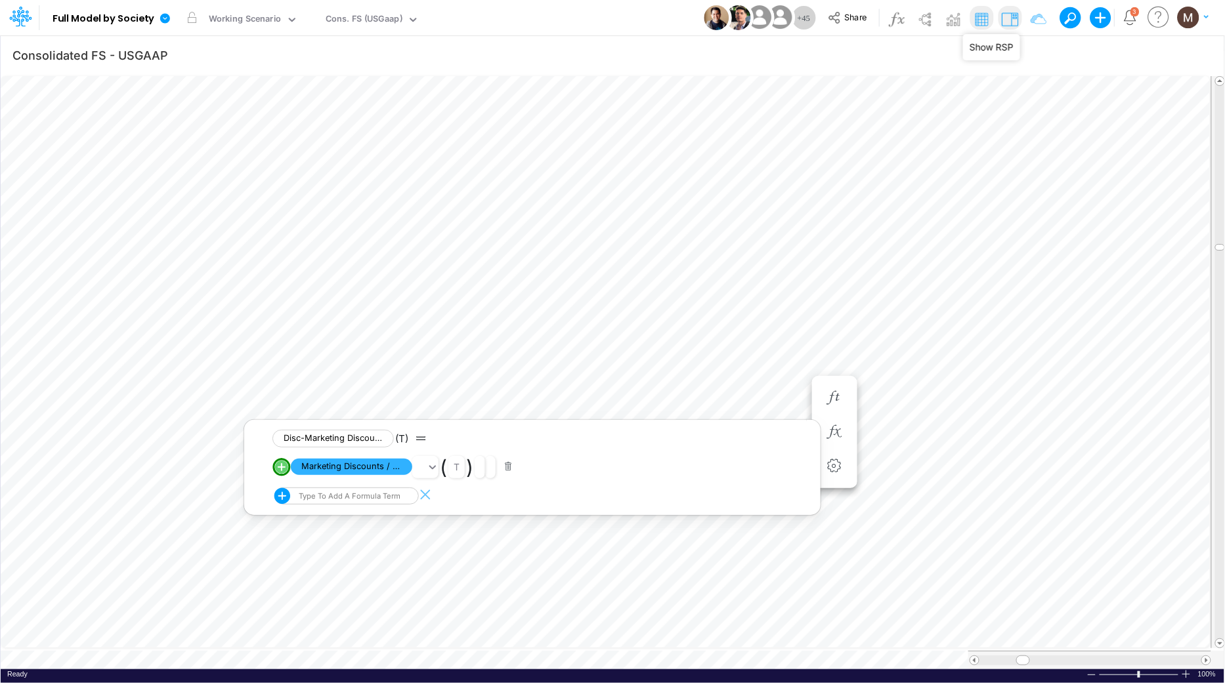
click at [1015, 17] on img at bounding box center [1009, 19] width 21 height 21
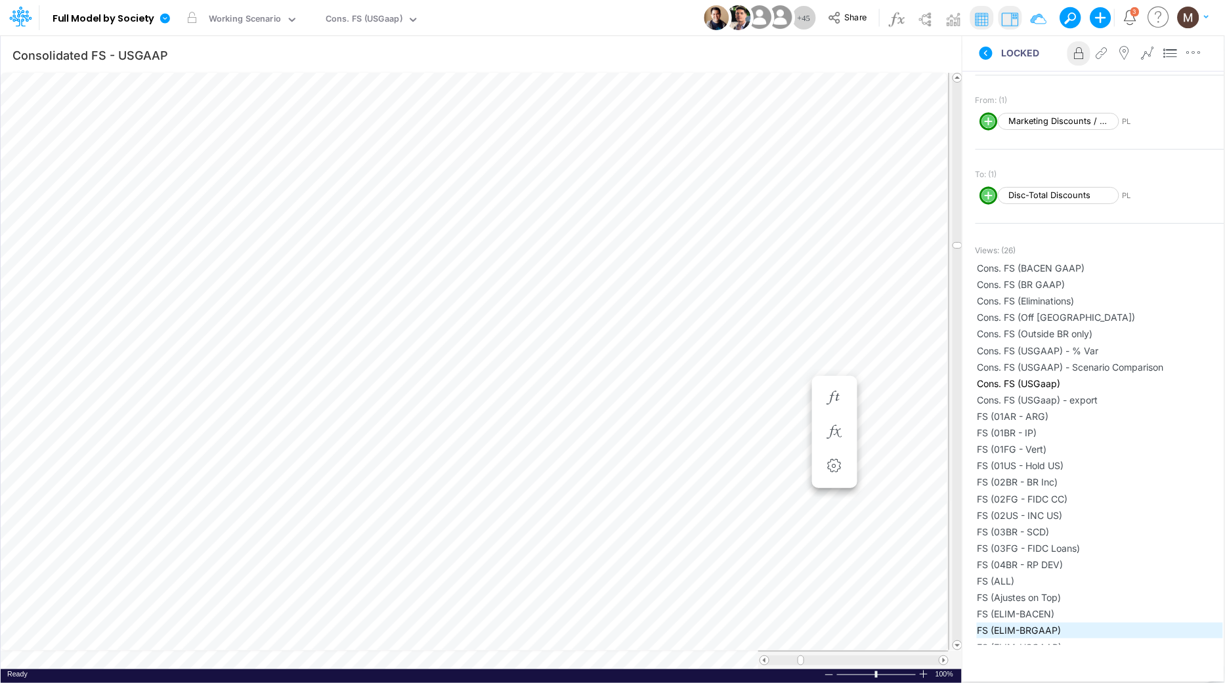
scroll to position [257, 0]
click at [834, 432] on icon "button" at bounding box center [834, 432] width 20 height 14
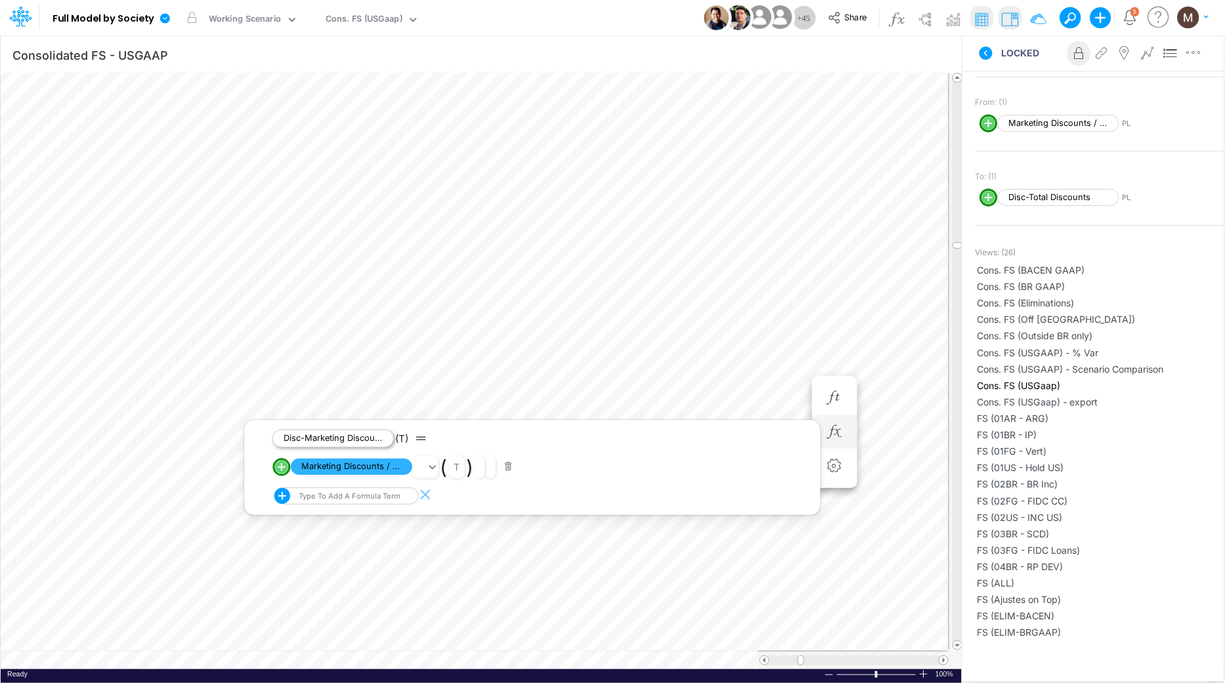
scroll to position [0, 1]
click at [835, 402] on icon "button" at bounding box center [834, 398] width 20 height 14
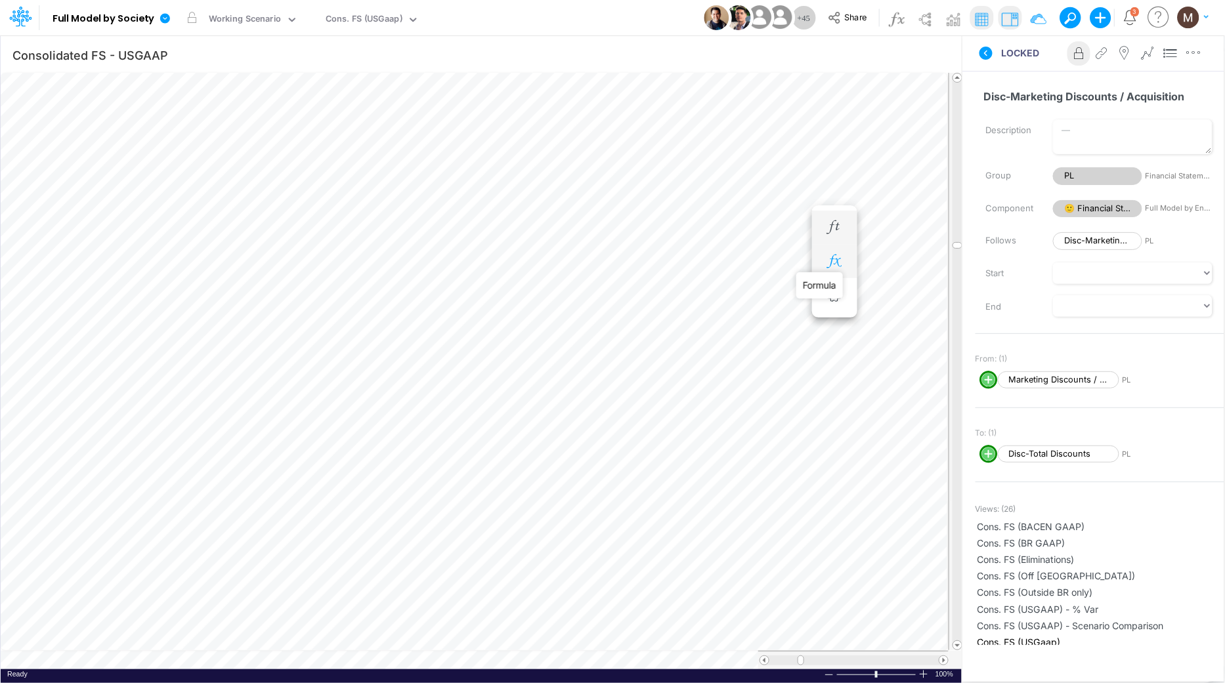
click at [835, 259] on icon "button" at bounding box center [834, 262] width 20 height 14
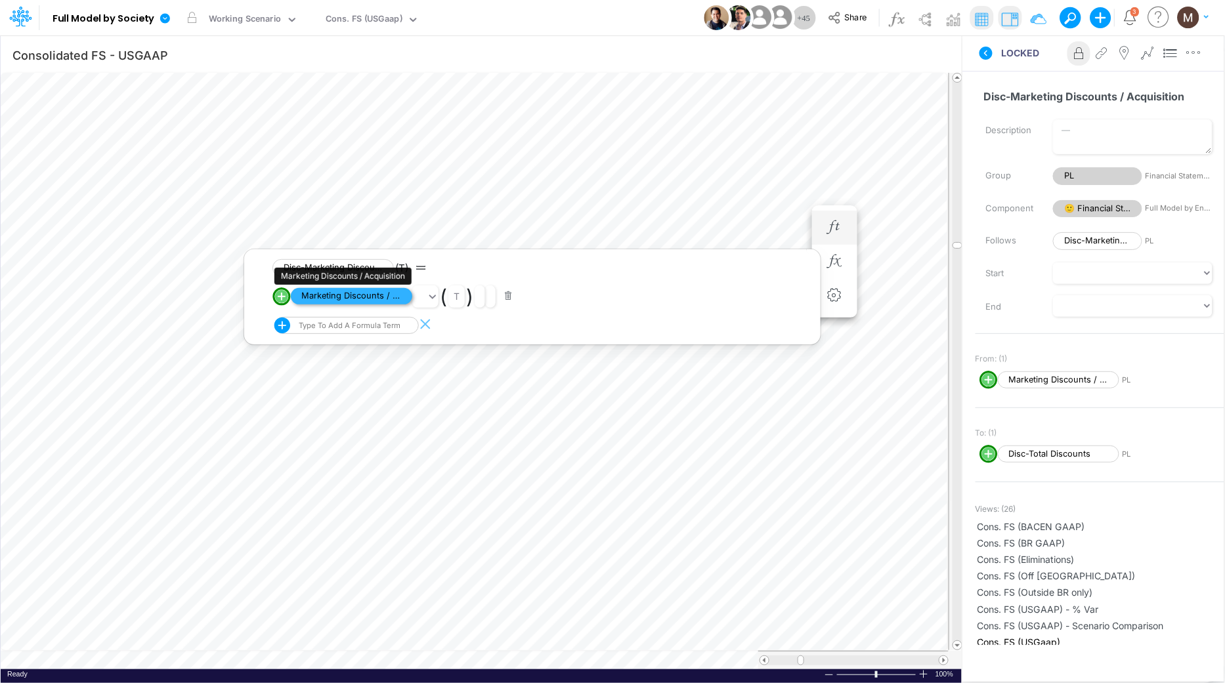
click at [359, 291] on span "Marketing Discounts / Acquisition" at bounding box center [351, 296] width 121 height 16
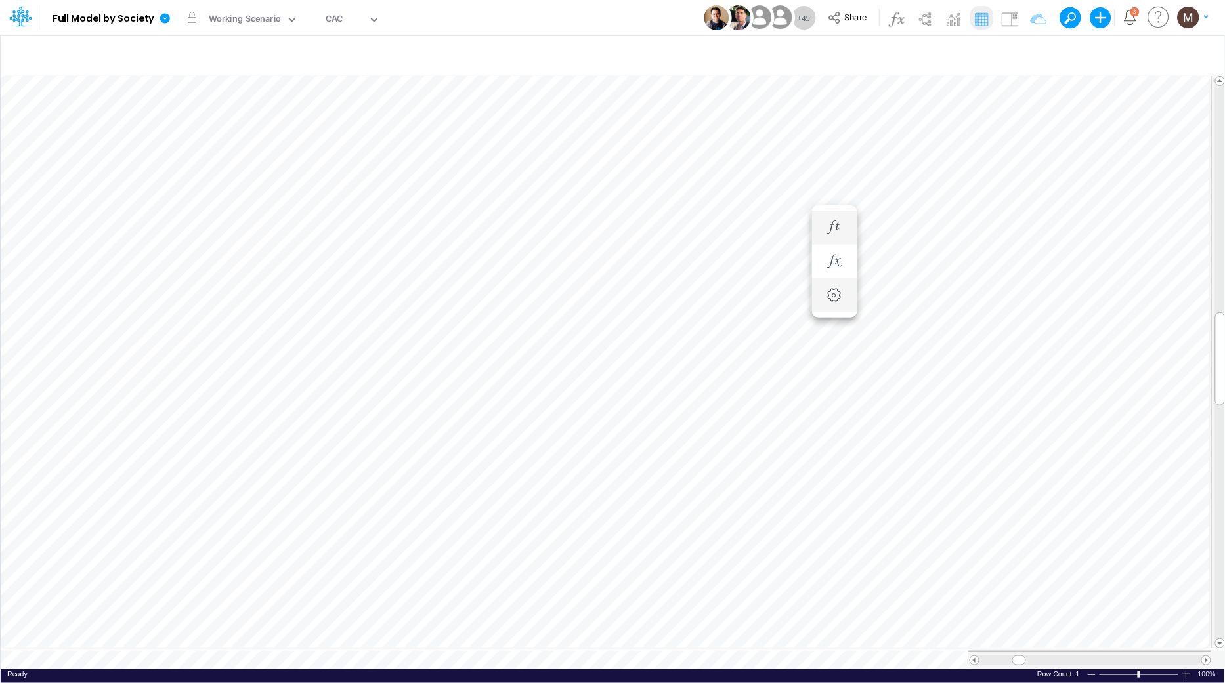
scroll to position [0, 1]
type input "Consolidated FS - USGAAP"
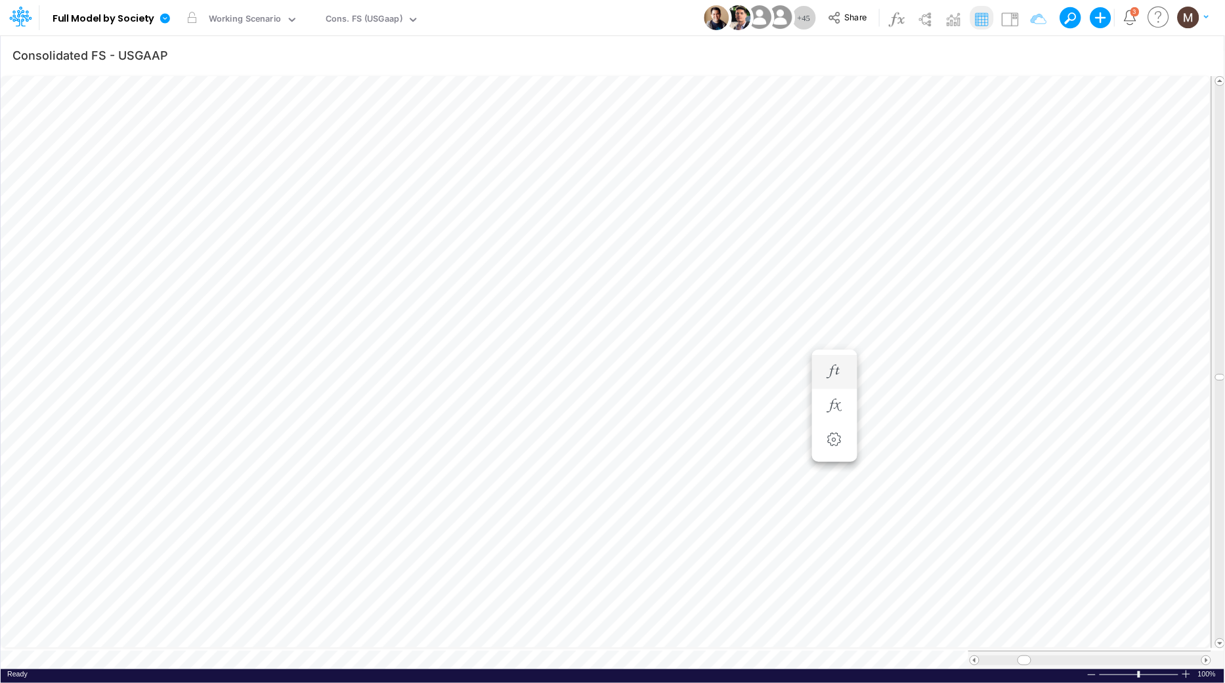
scroll to position [0, 1]
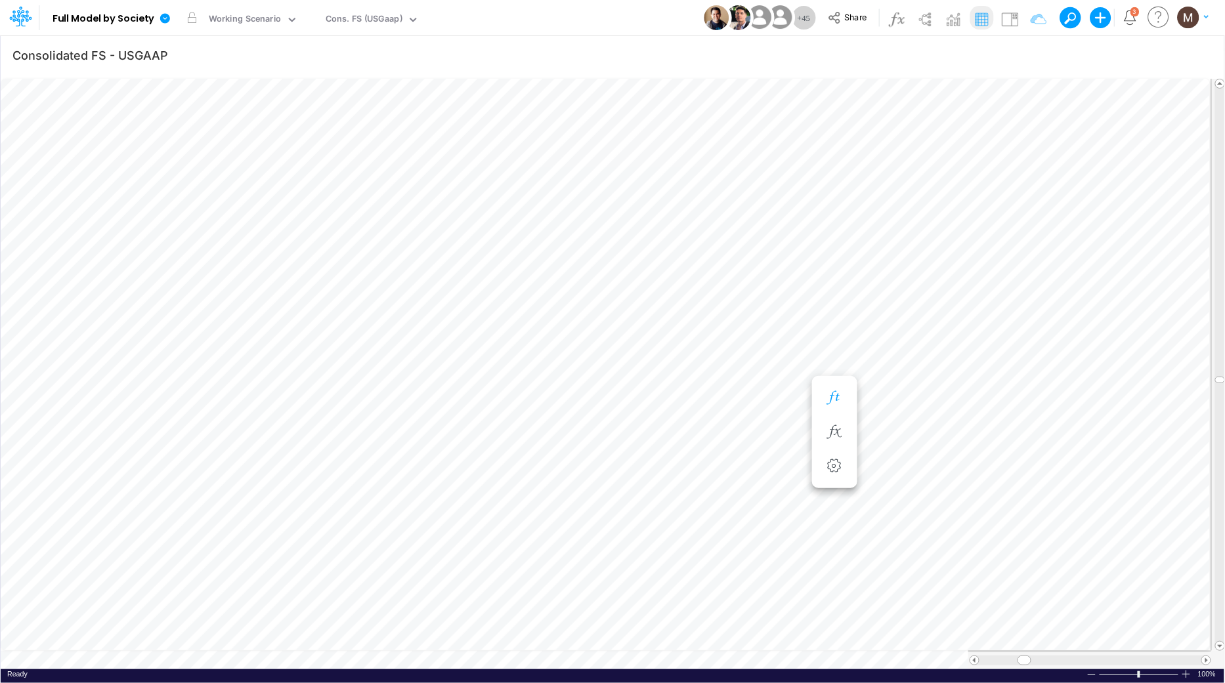
click at [828, 398] on icon "button" at bounding box center [834, 398] width 20 height 14
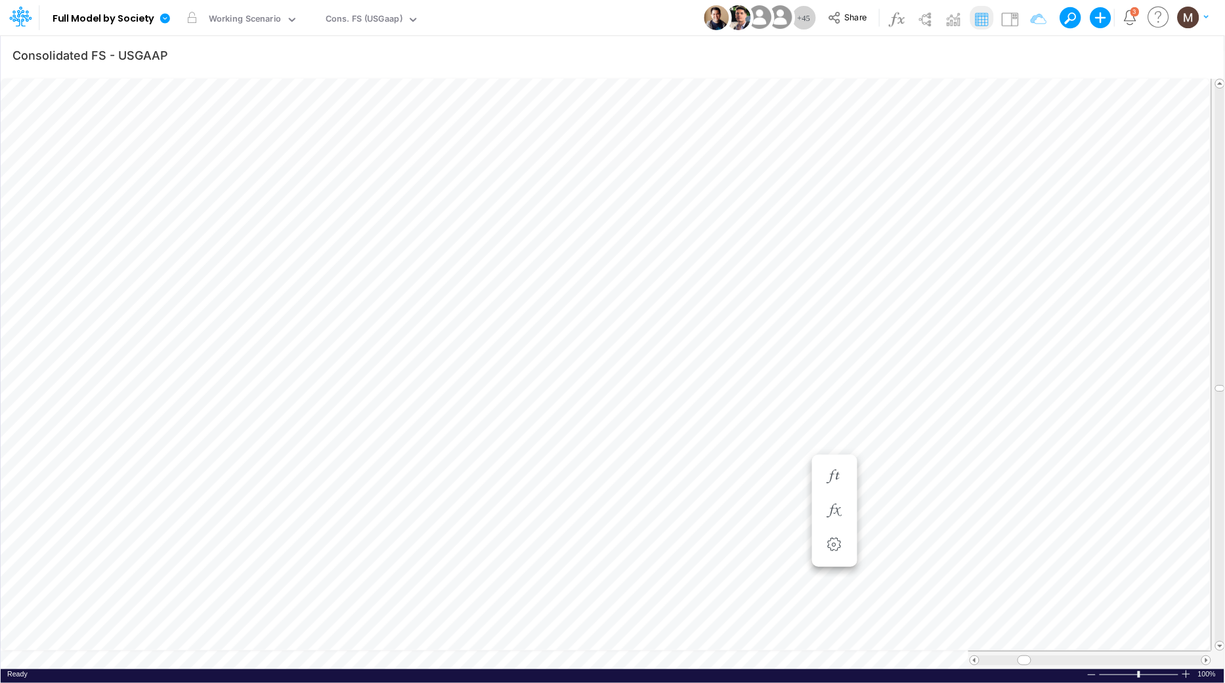
scroll to position [0, 1]
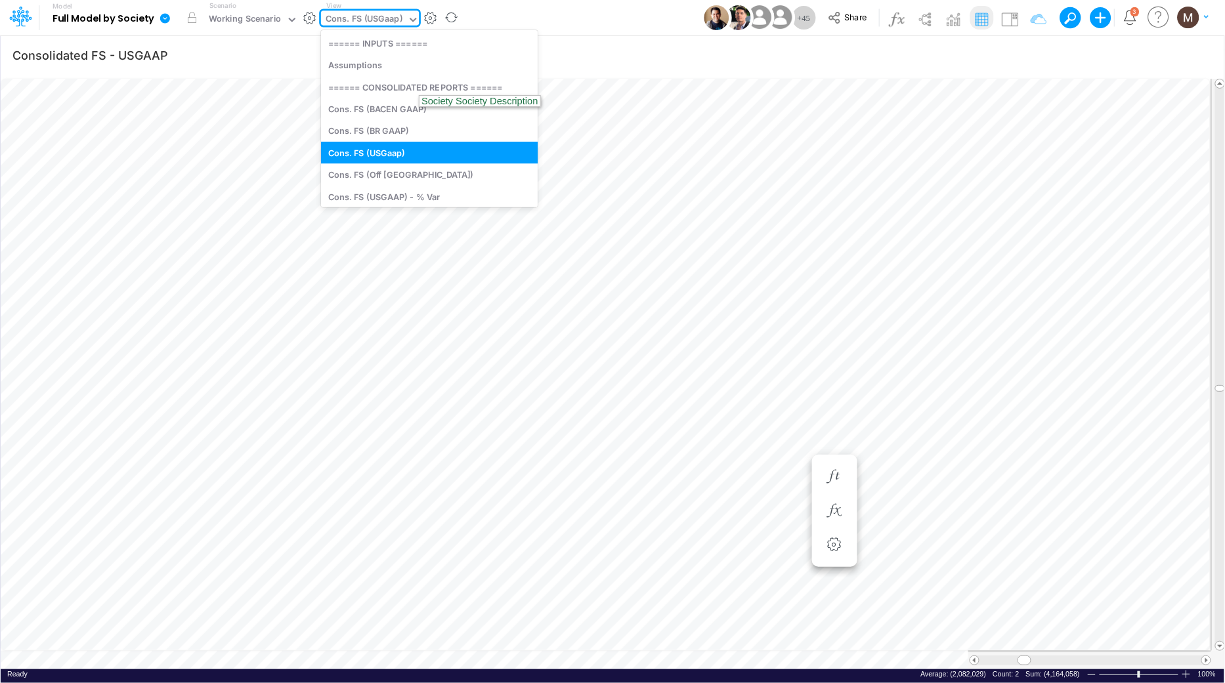
click at [387, 20] on div "Cons. FS (USGaap)" at bounding box center [364, 19] width 77 height 15
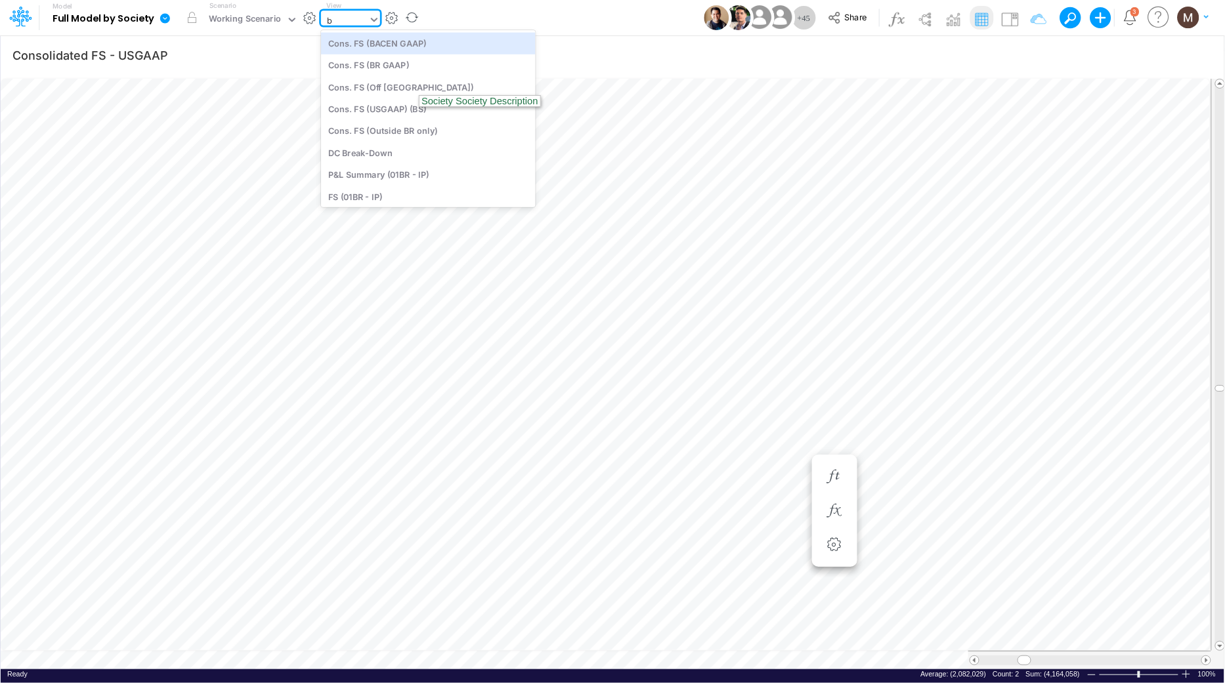
type input "bs"
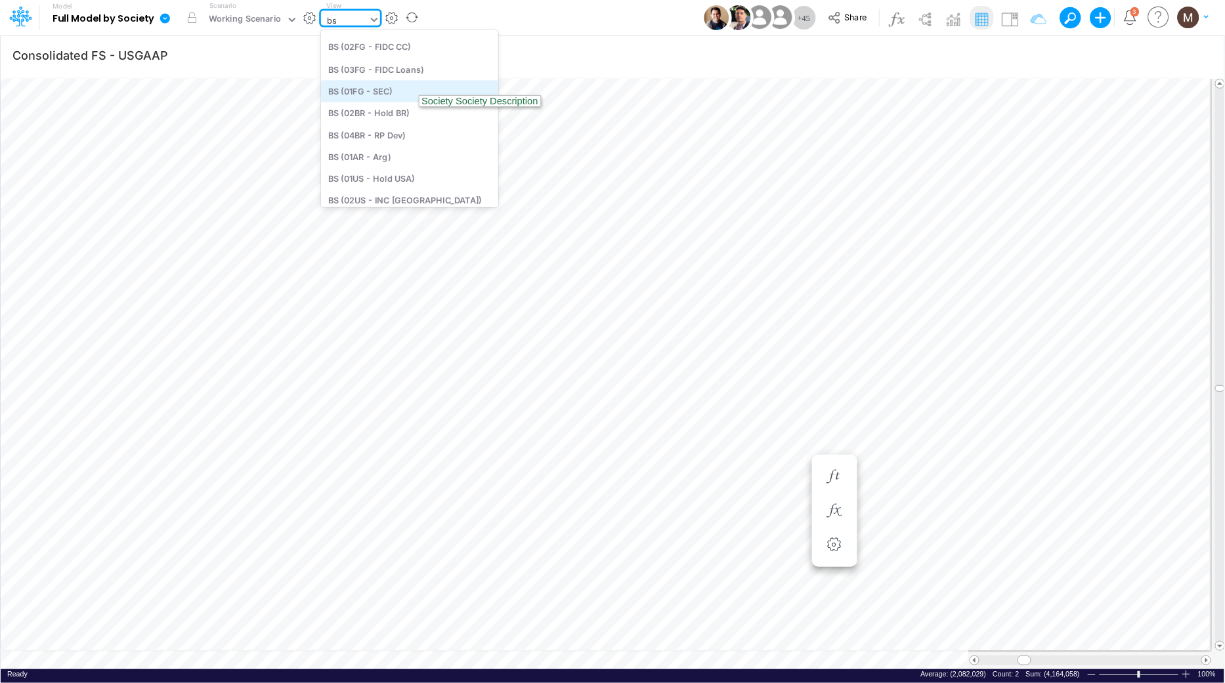
scroll to position [112, 0]
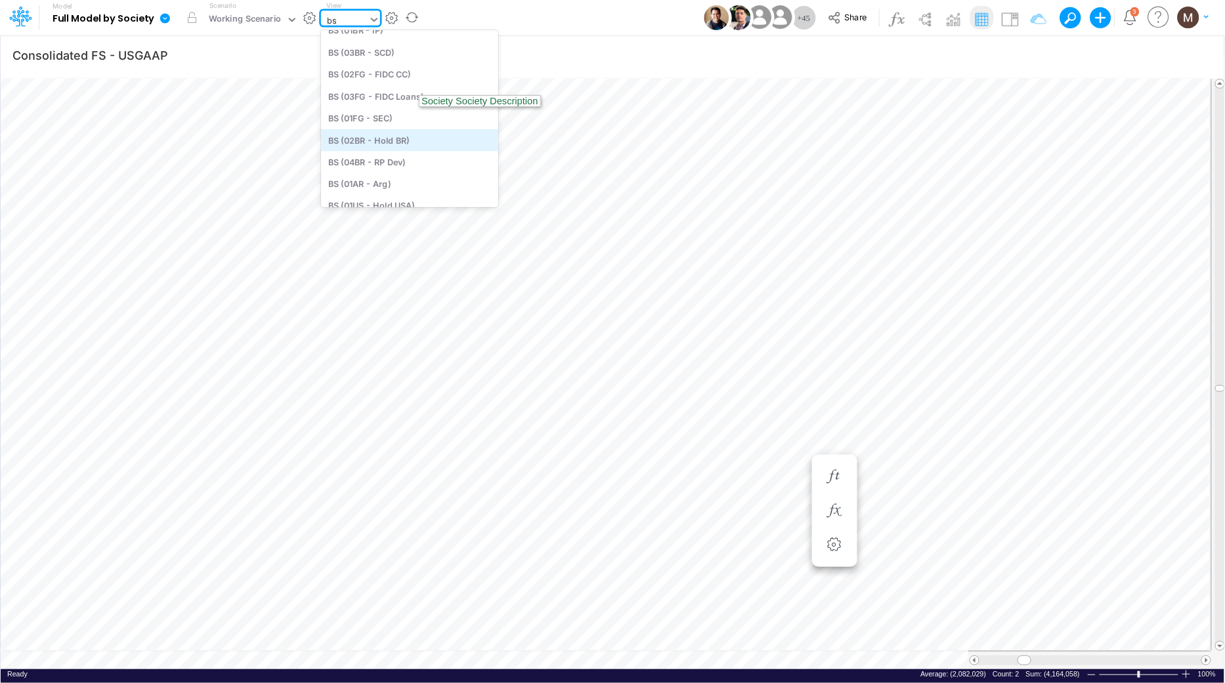
click at [396, 135] on div "BS (02BR - Hold BR)" at bounding box center [409, 140] width 177 height 22
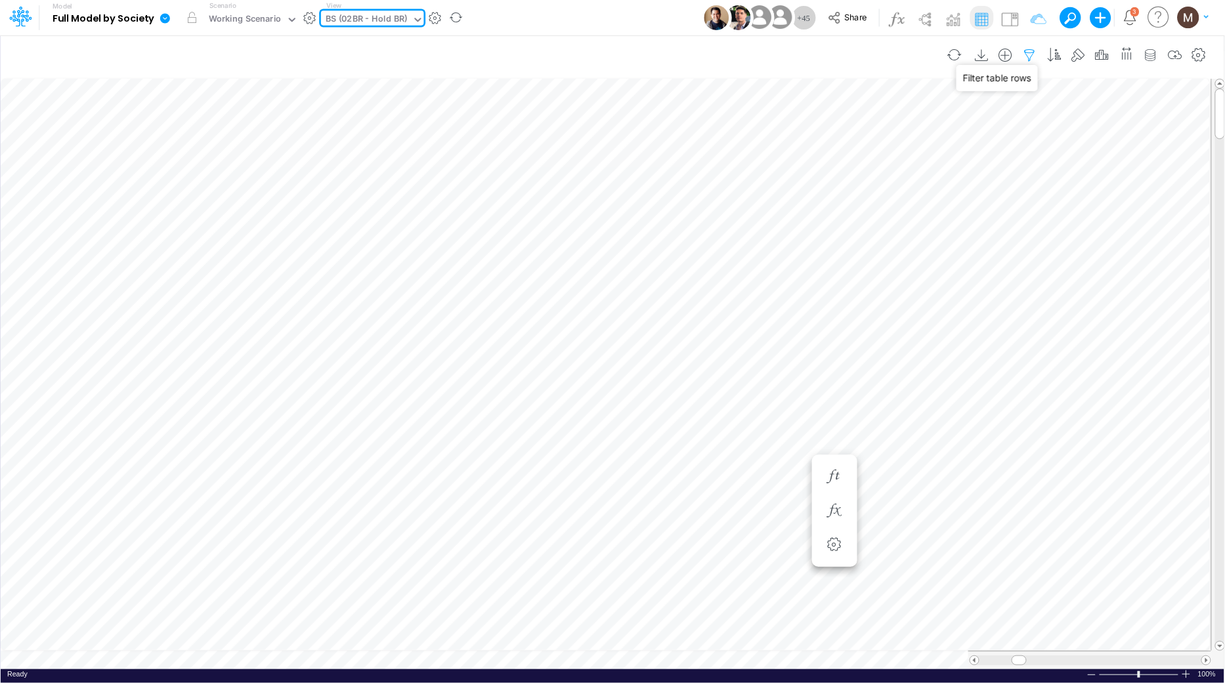
click at [1029, 54] on icon "button" at bounding box center [1030, 56] width 20 height 14
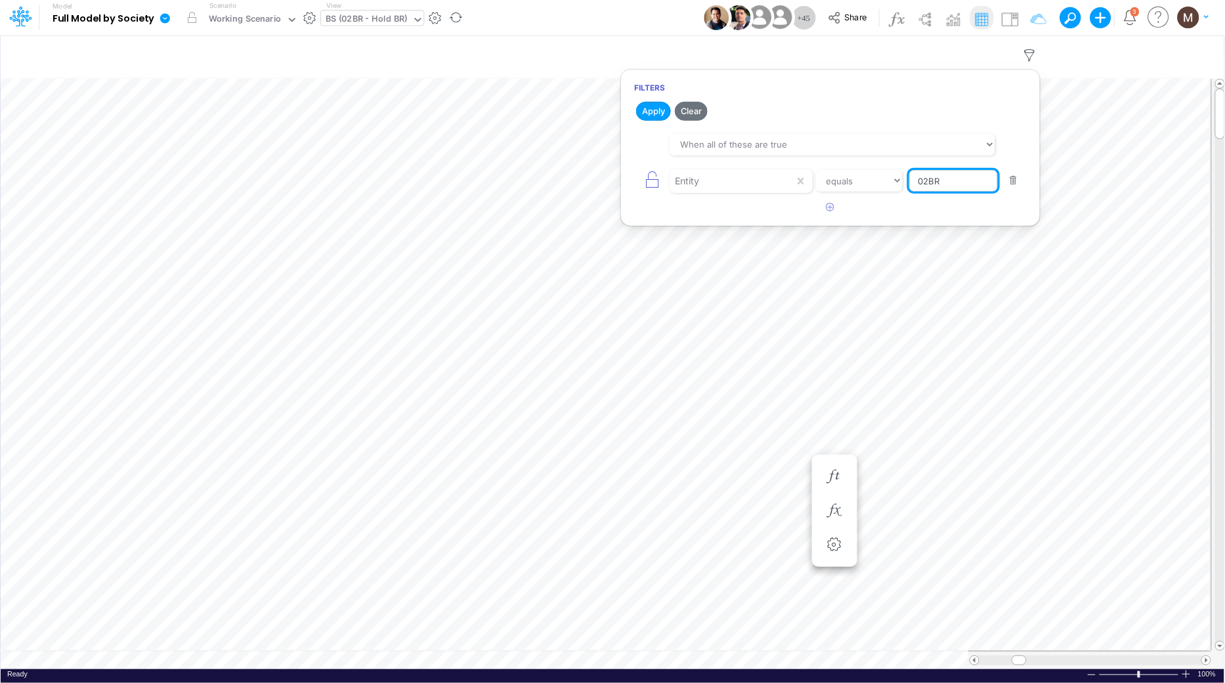
drag, startPoint x: 957, startPoint y: 185, endPoint x: 918, endPoint y: 183, distance: 39.4
click at [919, 184] on input "02BR" at bounding box center [953, 181] width 89 height 22
type input "01CG"
click at [650, 107] on button "Apply" at bounding box center [653, 111] width 35 height 19
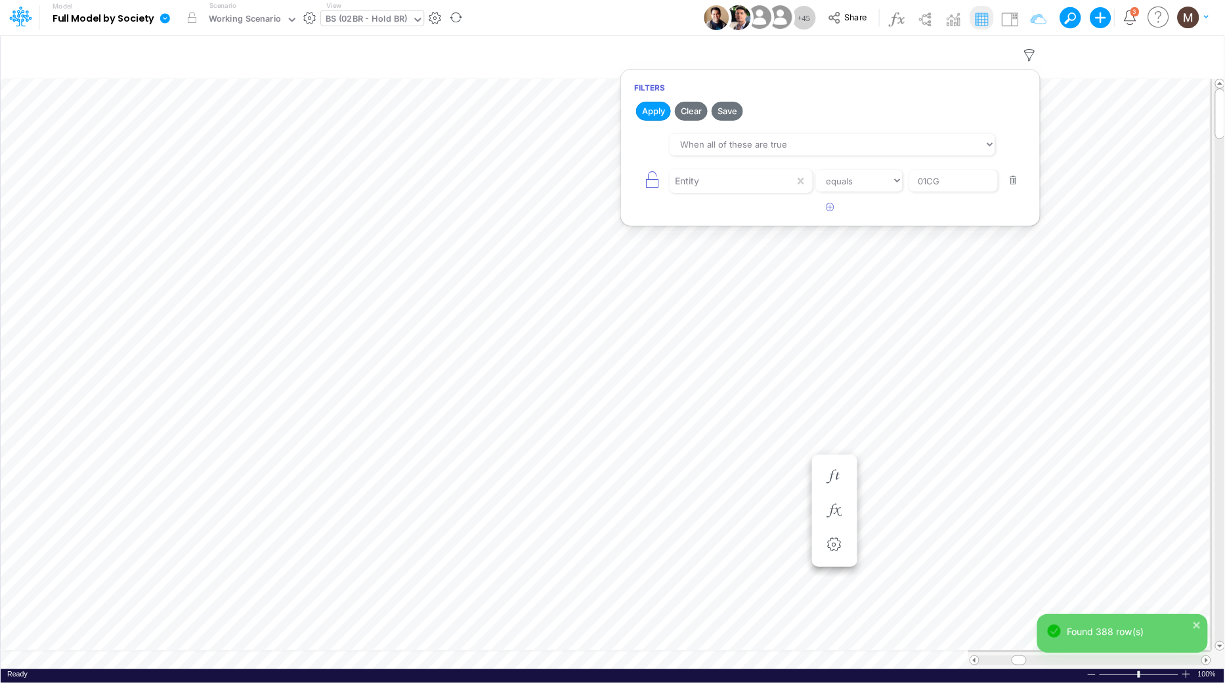
scroll to position [0, 1]
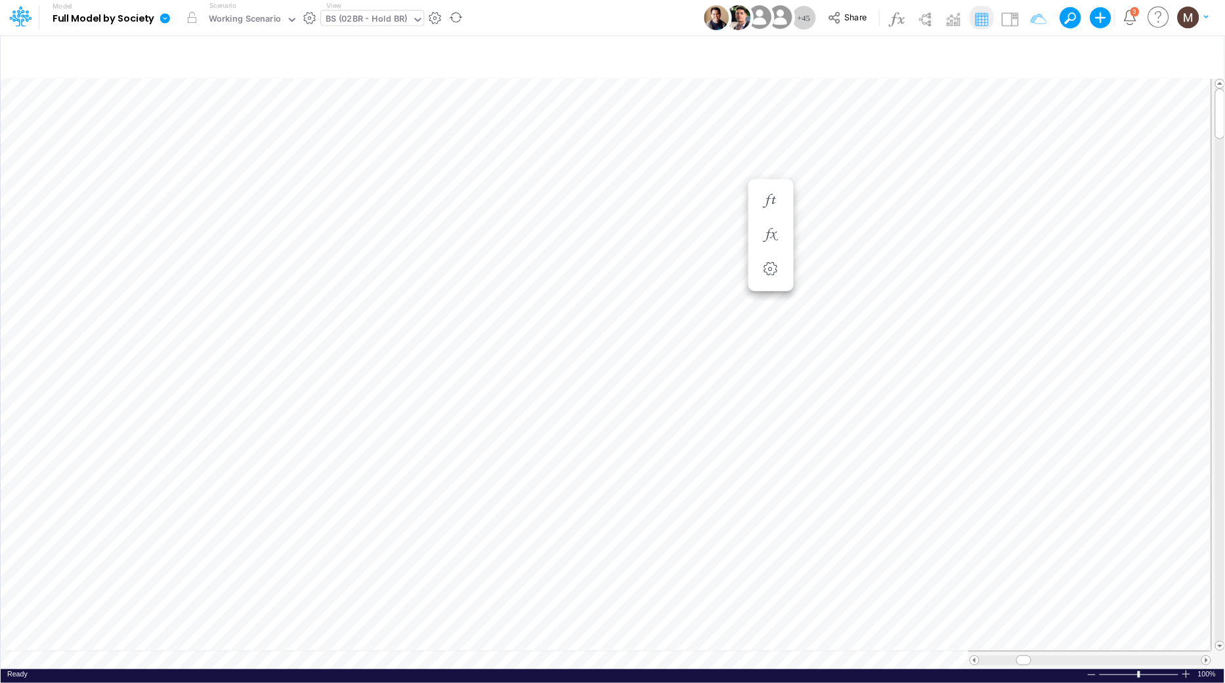
scroll to position [0, 1]
click at [767, 246] on icon "button" at bounding box center [771, 249] width 20 height 14
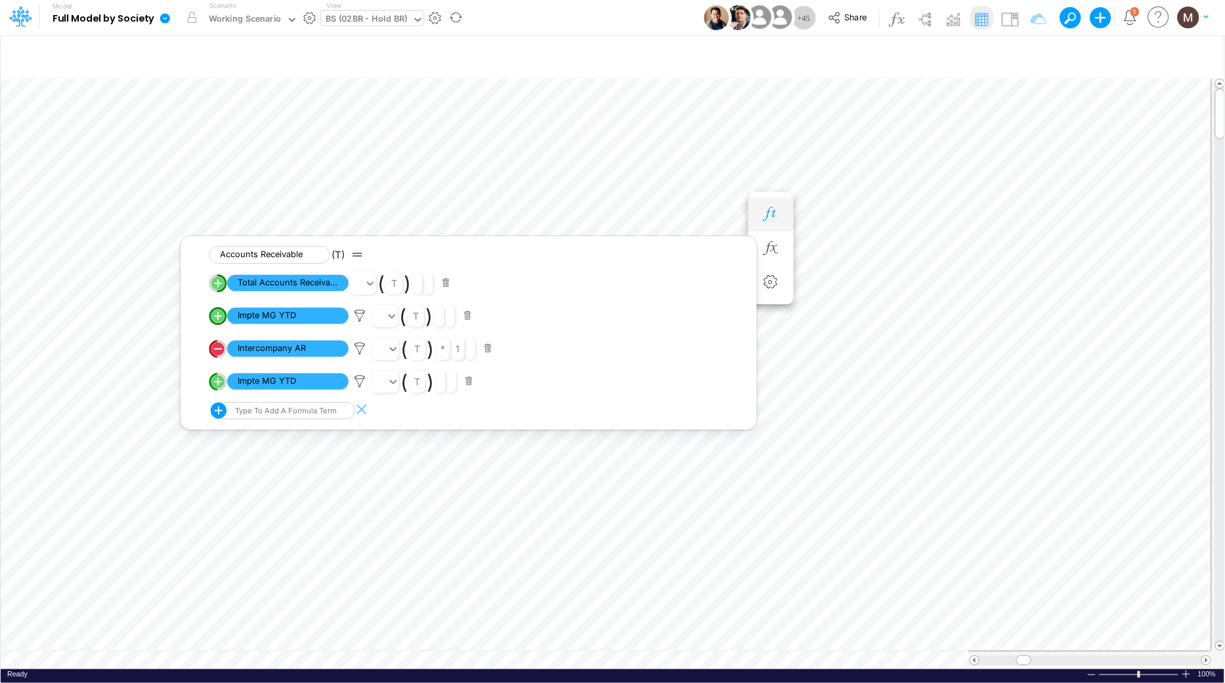
click at [768, 214] on icon "button" at bounding box center [771, 214] width 20 height 14
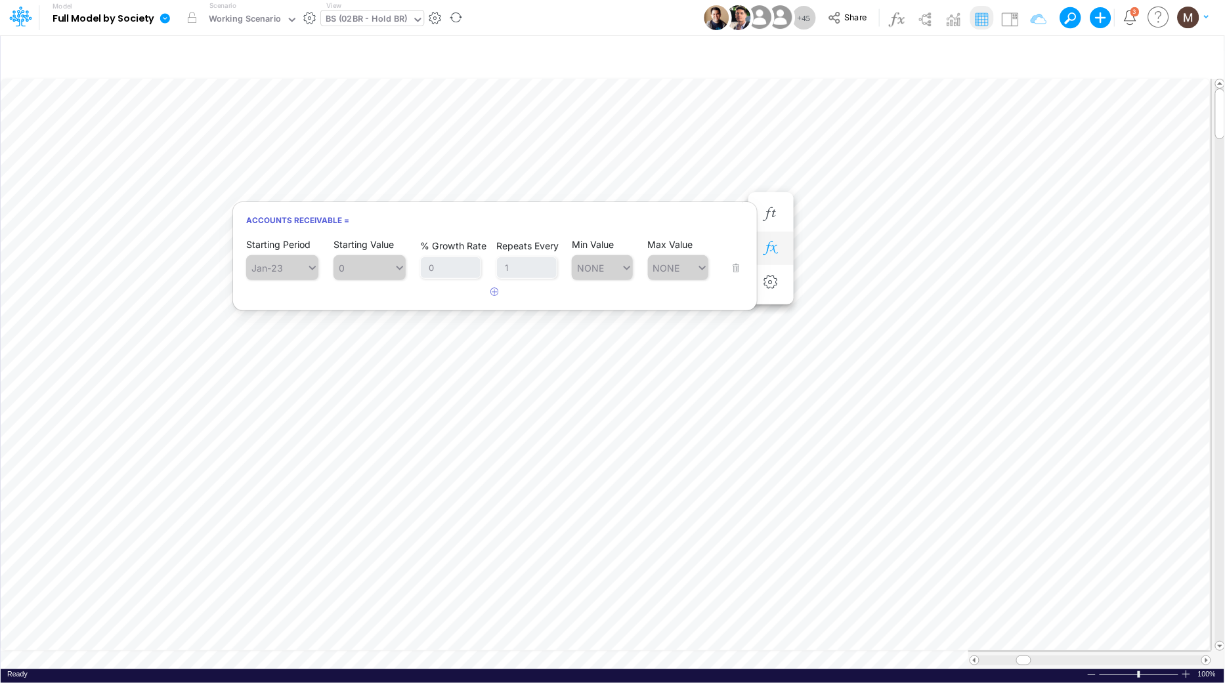
click at [770, 238] on button "button" at bounding box center [771, 249] width 24 height 26
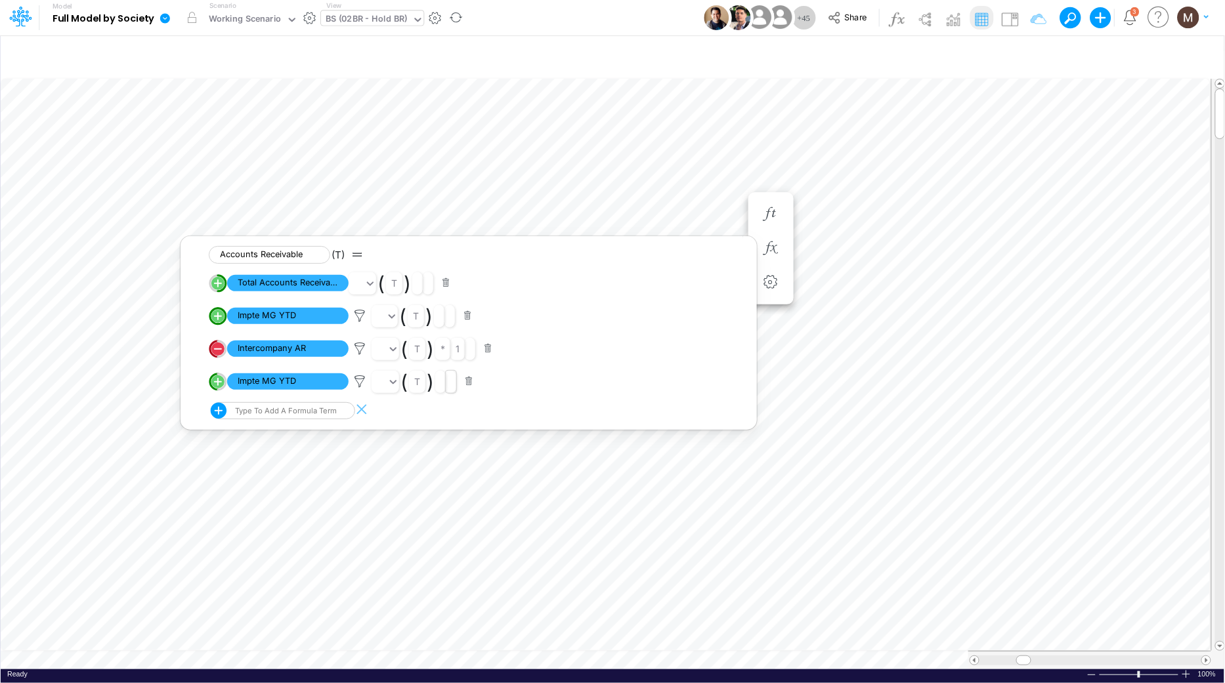
scroll to position [0, 1]
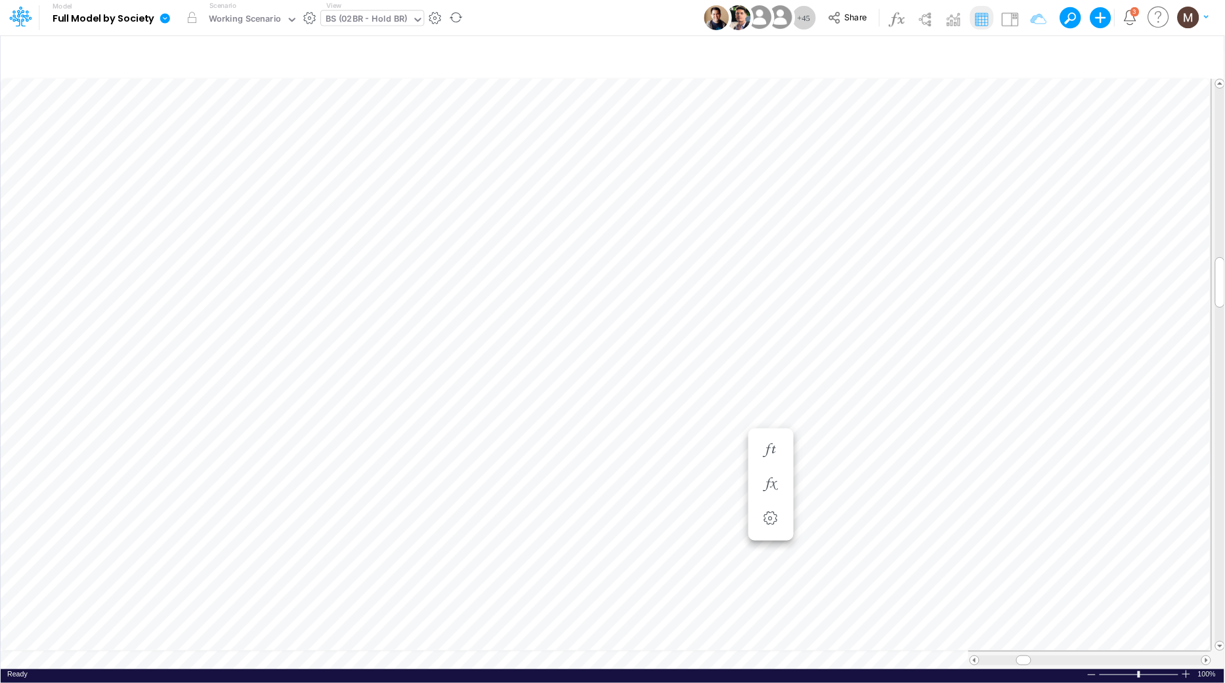
scroll to position [0, 1]
click at [761, 384] on icon "button" at bounding box center [771, 385] width 20 height 14
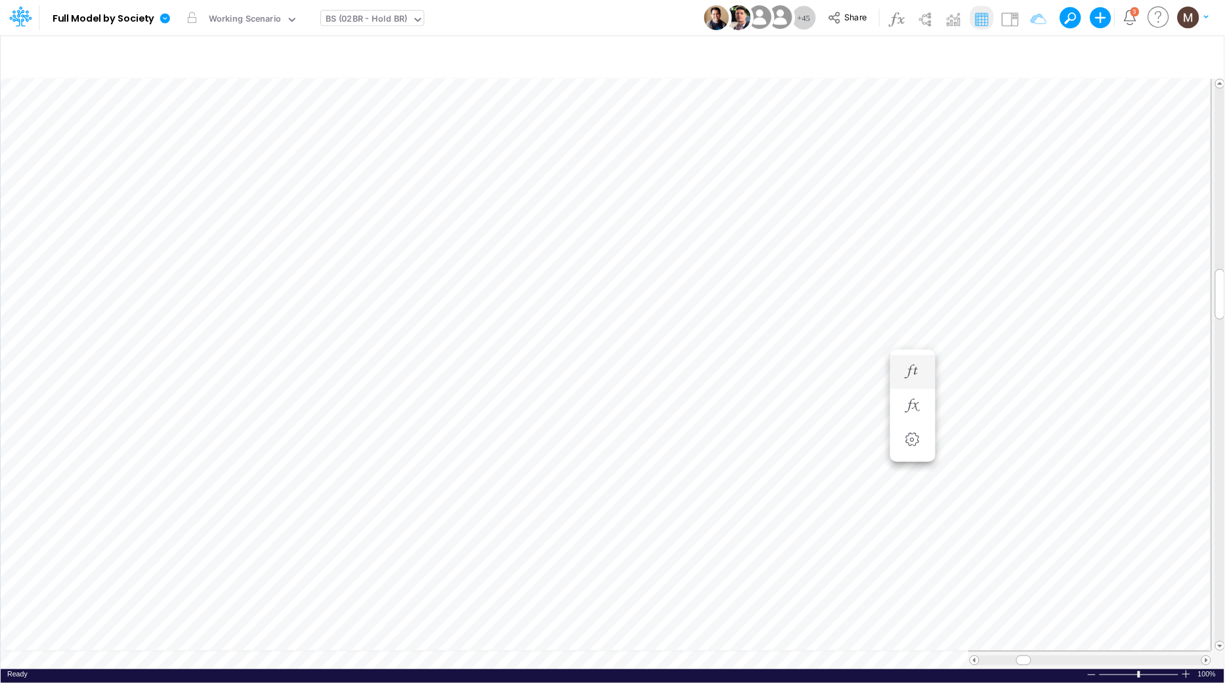
scroll to position [0, 1]
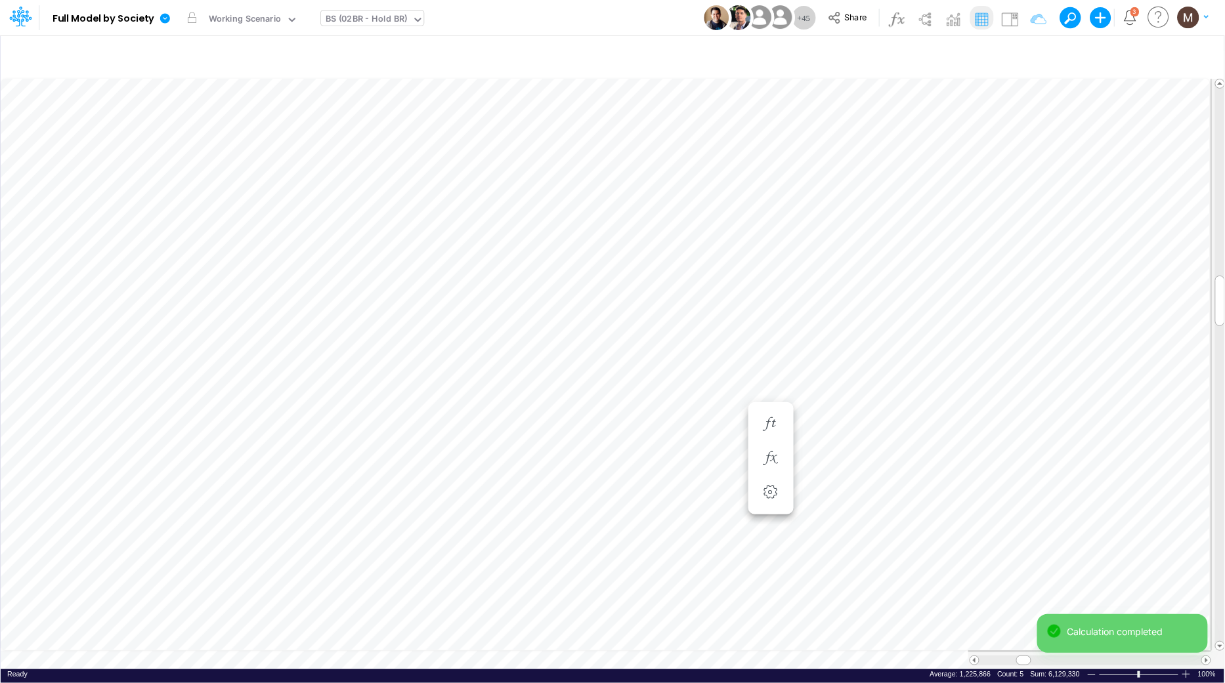
scroll to position [0, 1]
click at [1204, 656] on span at bounding box center [1206, 660] width 9 height 9
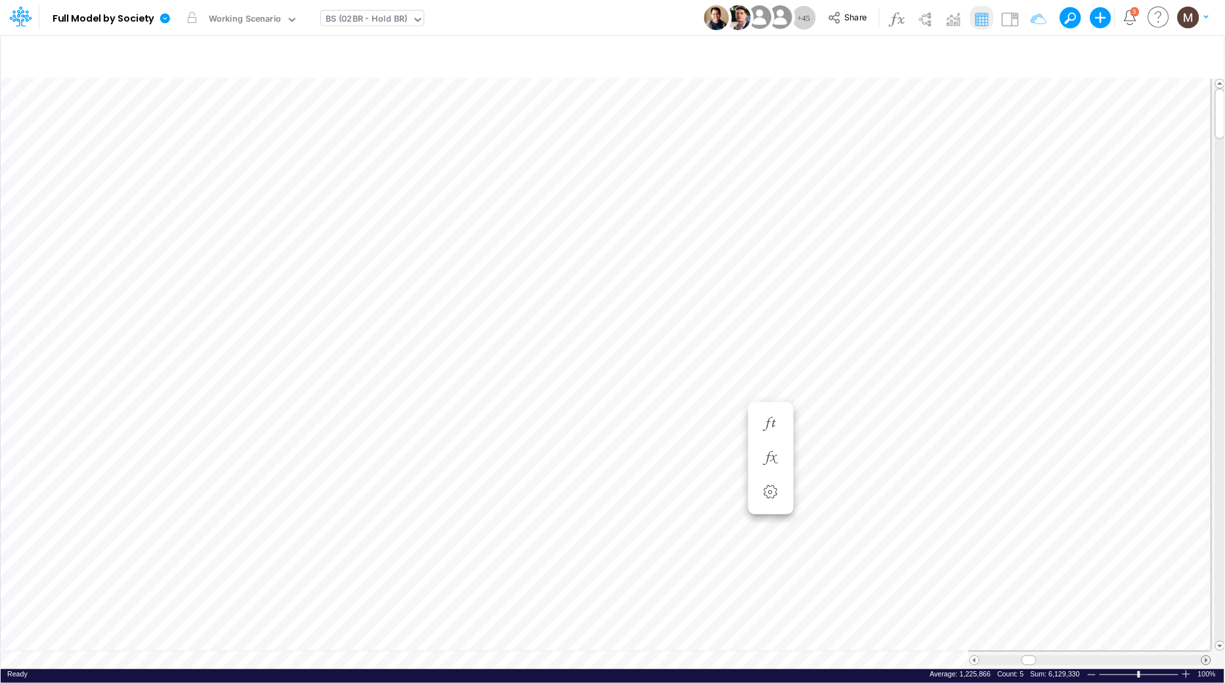
click at [1204, 656] on span at bounding box center [1206, 660] width 9 height 9
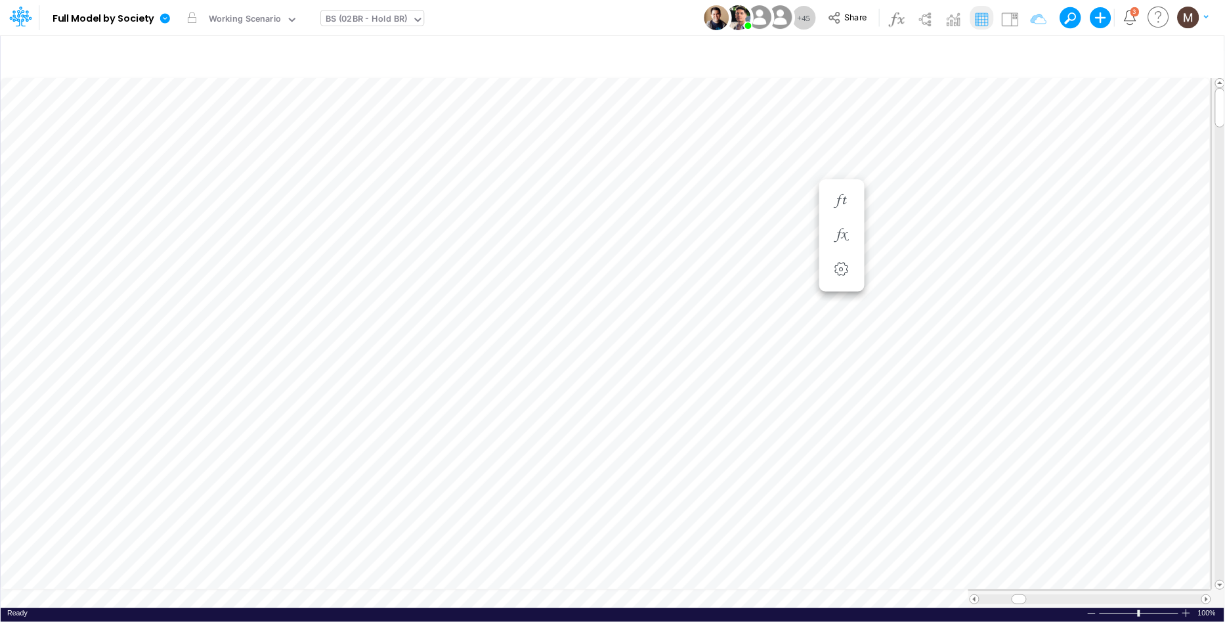
scroll to position [0, 1]
click at [604, 582] on span "Close" at bounding box center [621, 583] width 36 height 12
type input "DC by Vertical"
